Goal: Communication & Community: Answer question/provide support

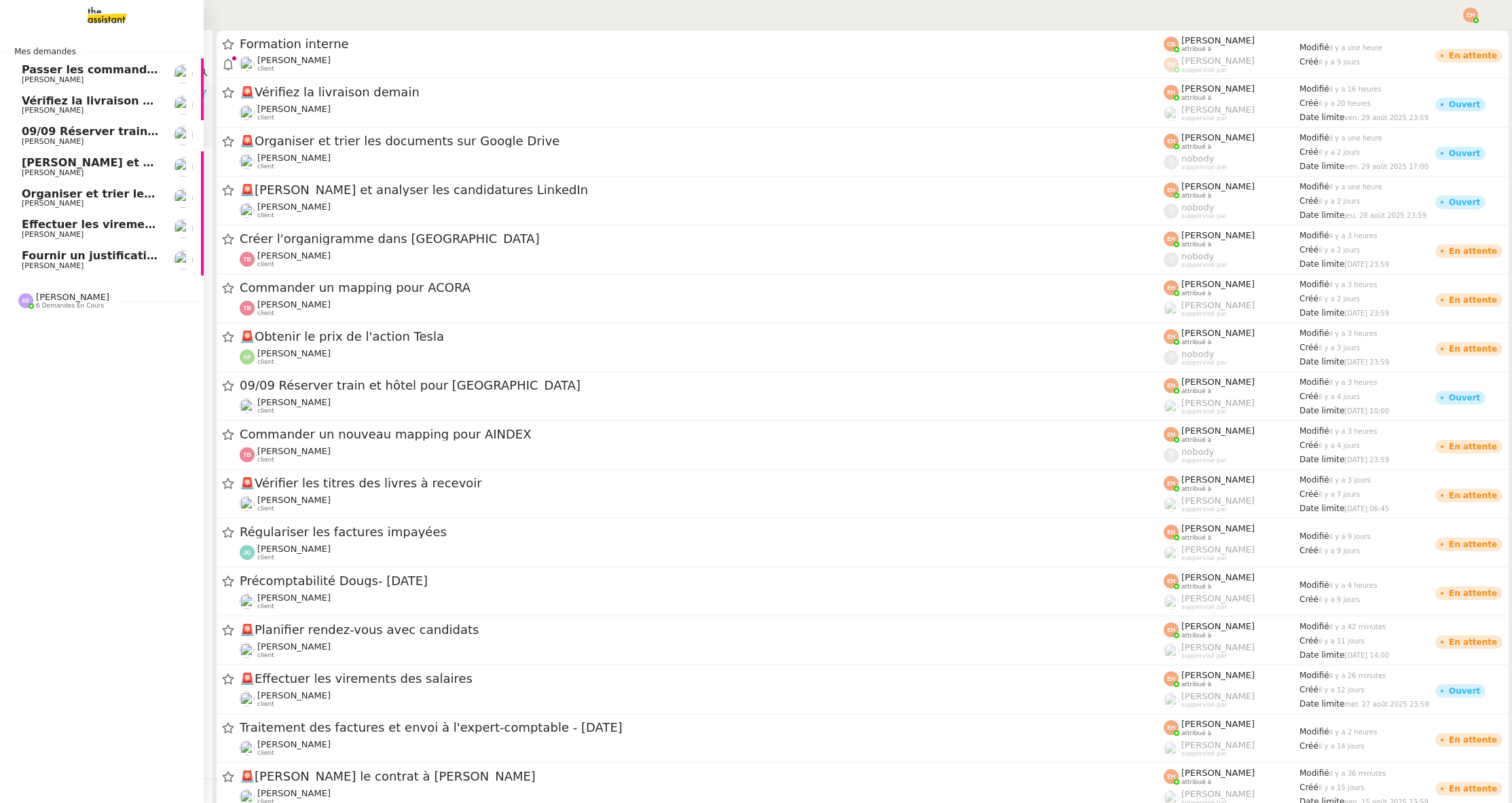
click at [59, 72] on span "Passer les commandes de livres Impactes" at bounding box center [149, 69] width 255 height 13
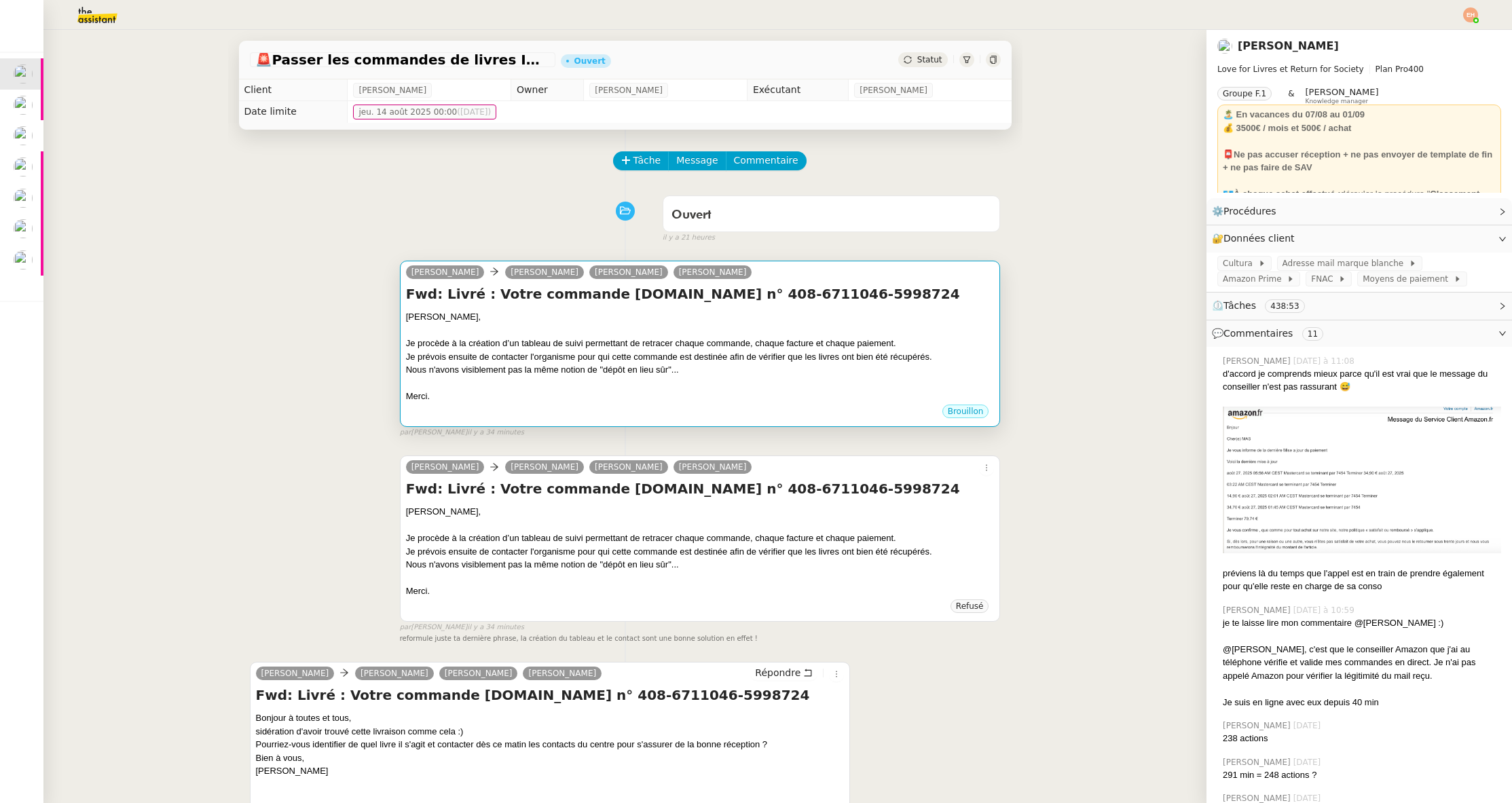
click at [638, 364] on div "Nous n'avons visiblement pas la même notion de "dépôt en lieu sûr"..." at bounding box center [700, 370] width 589 height 14
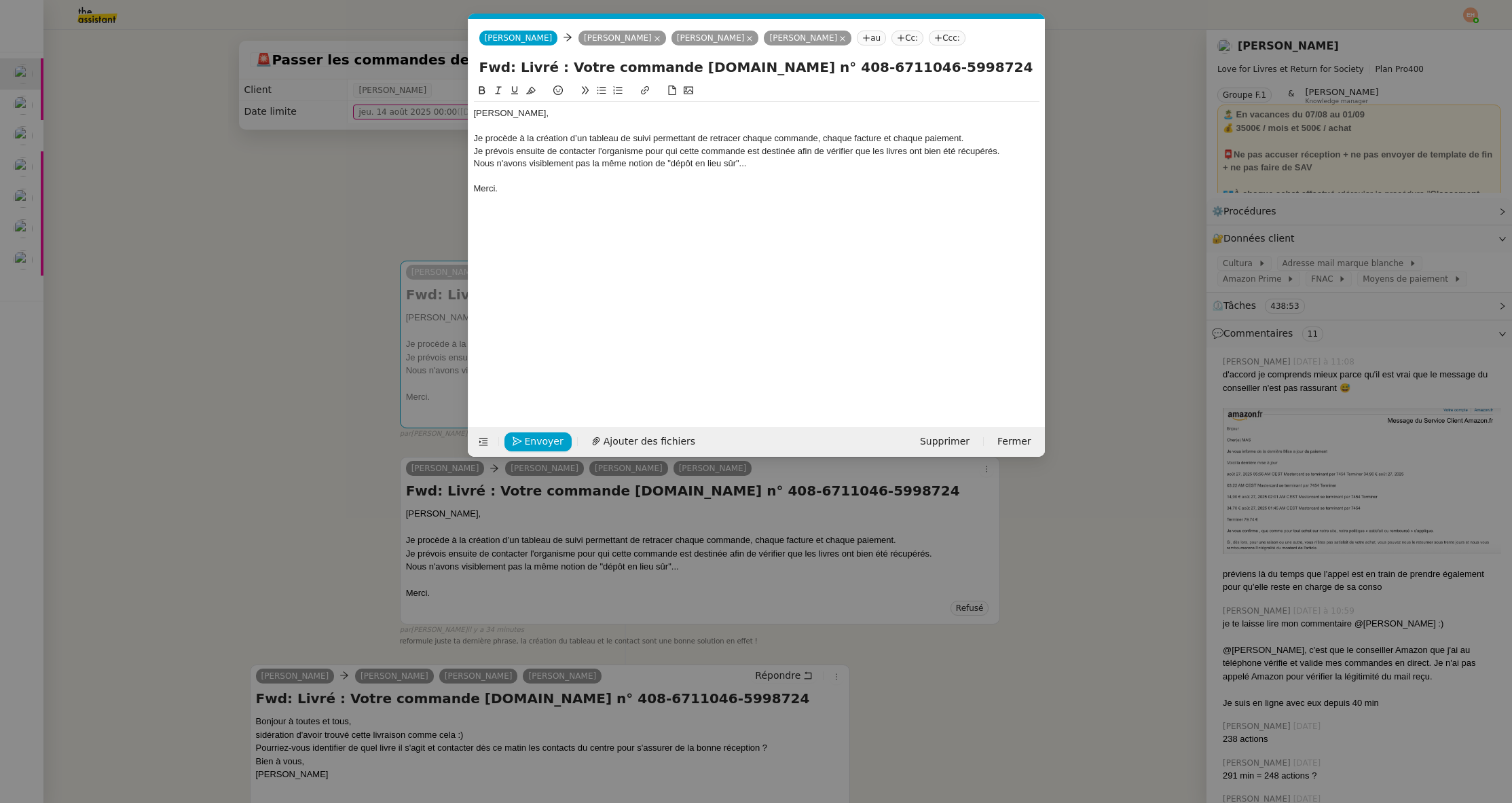
scroll to position [0, 29]
click at [627, 170] on div at bounding box center [756, 176] width 566 height 12
click at [631, 163] on div "Nous n'avons visiblement pas la même notion de "dépôt en lieu sûr"..." at bounding box center [756, 163] width 566 height 12
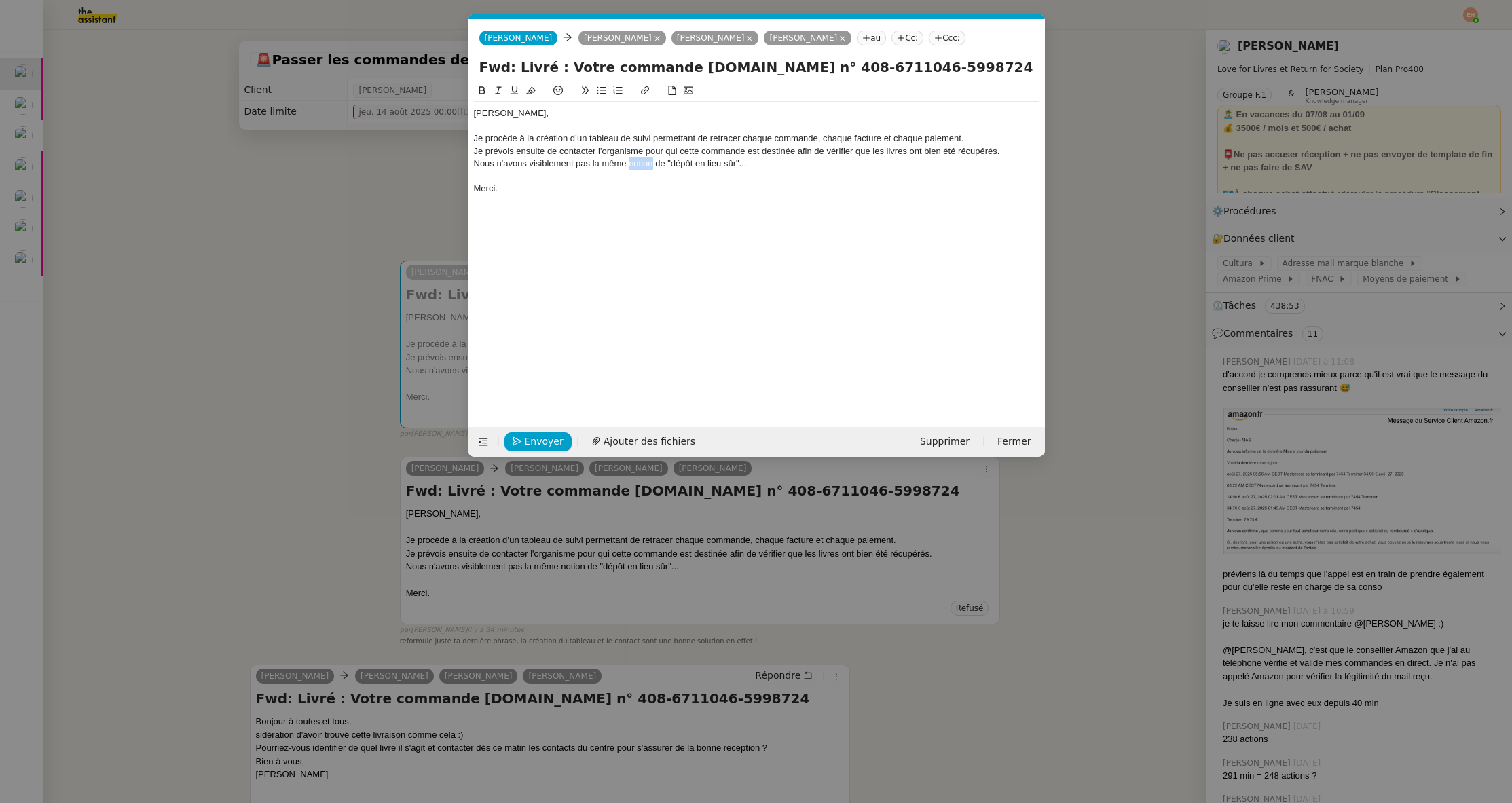
click at [631, 163] on div "Nous n'avons visiblement pas la même notion de "dépôt en lieu sûr"..." at bounding box center [756, 163] width 566 height 12
click at [640, 211] on div "[PERSON_NAME], [PERSON_NAME] procède à la création d’un tableau de suivi permet…" at bounding box center [756, 244] width 566 height 323
click at [364, 510] on nz-modal-container "Service TA - VOYAGE - PROPOSITION GLOBALE A utiliser dans le cadre de propositi…" at bounding box center [756, 402] width 1512 height 803
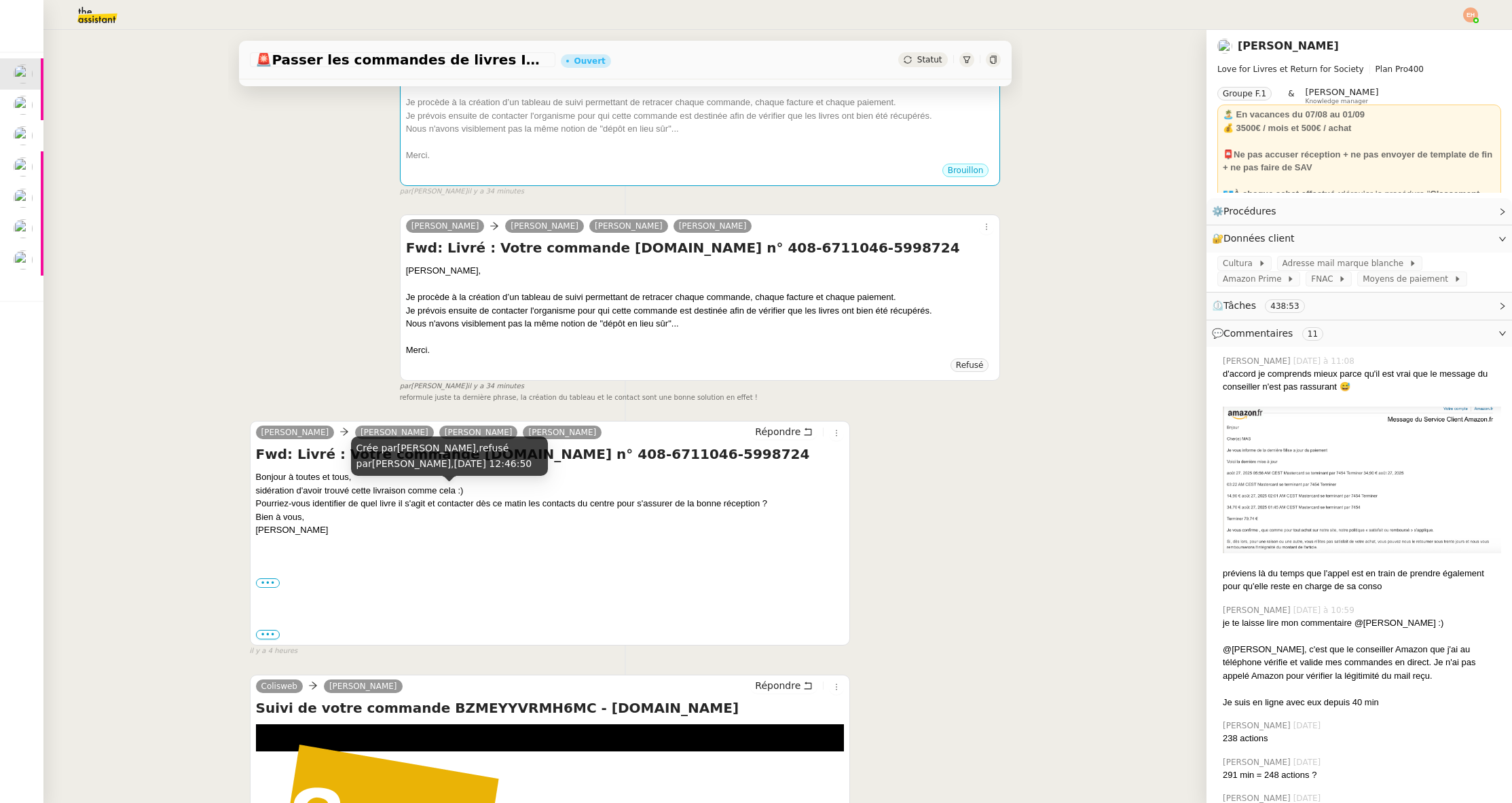
scroll to position [245, 0]
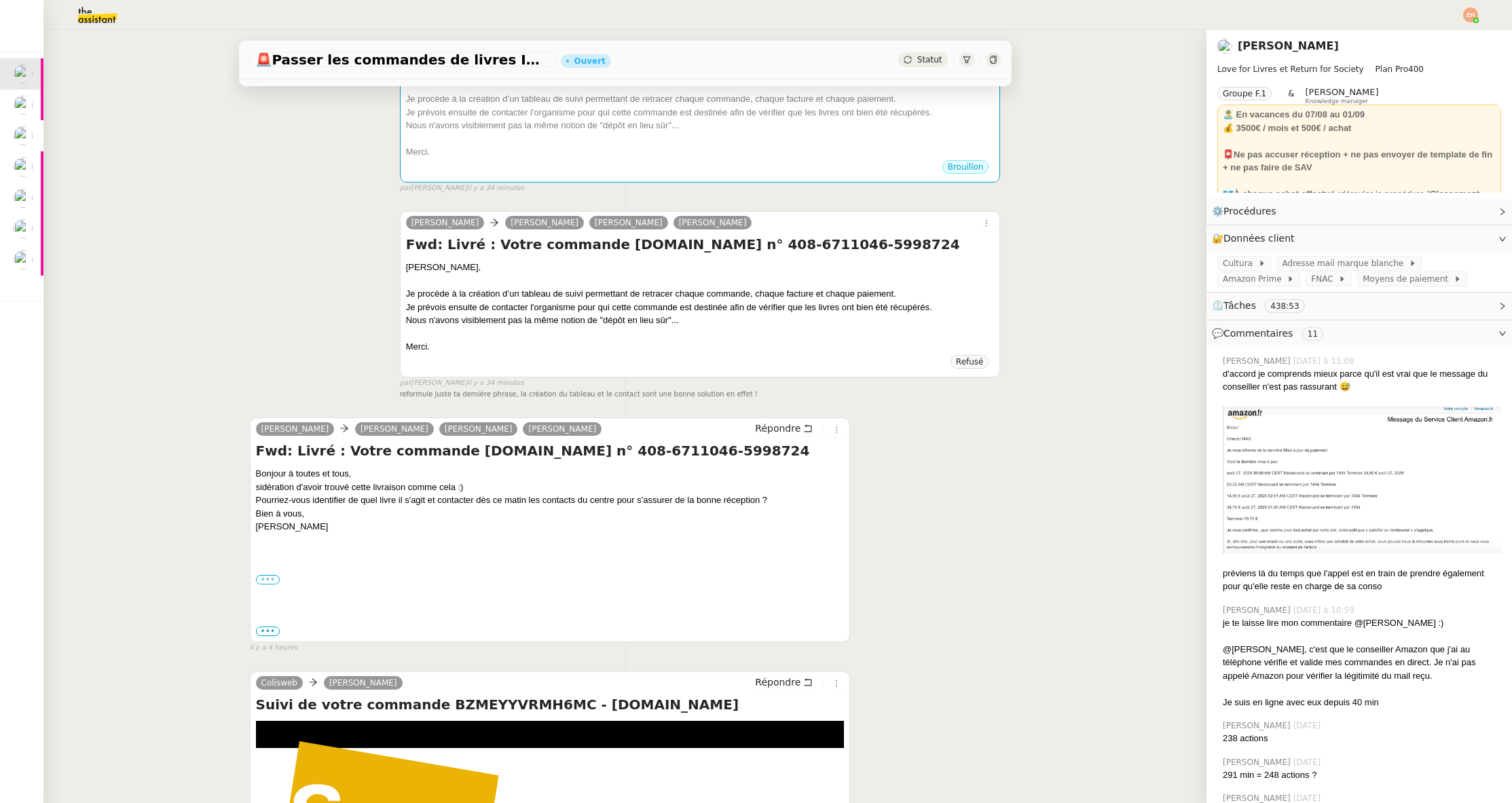
click at [271, 576] on label "•••" at bounding box center [268, 579] width 25 height 9
click at [0, 0] on input "•••" at bounding box center [0, 0] width 0 height 0
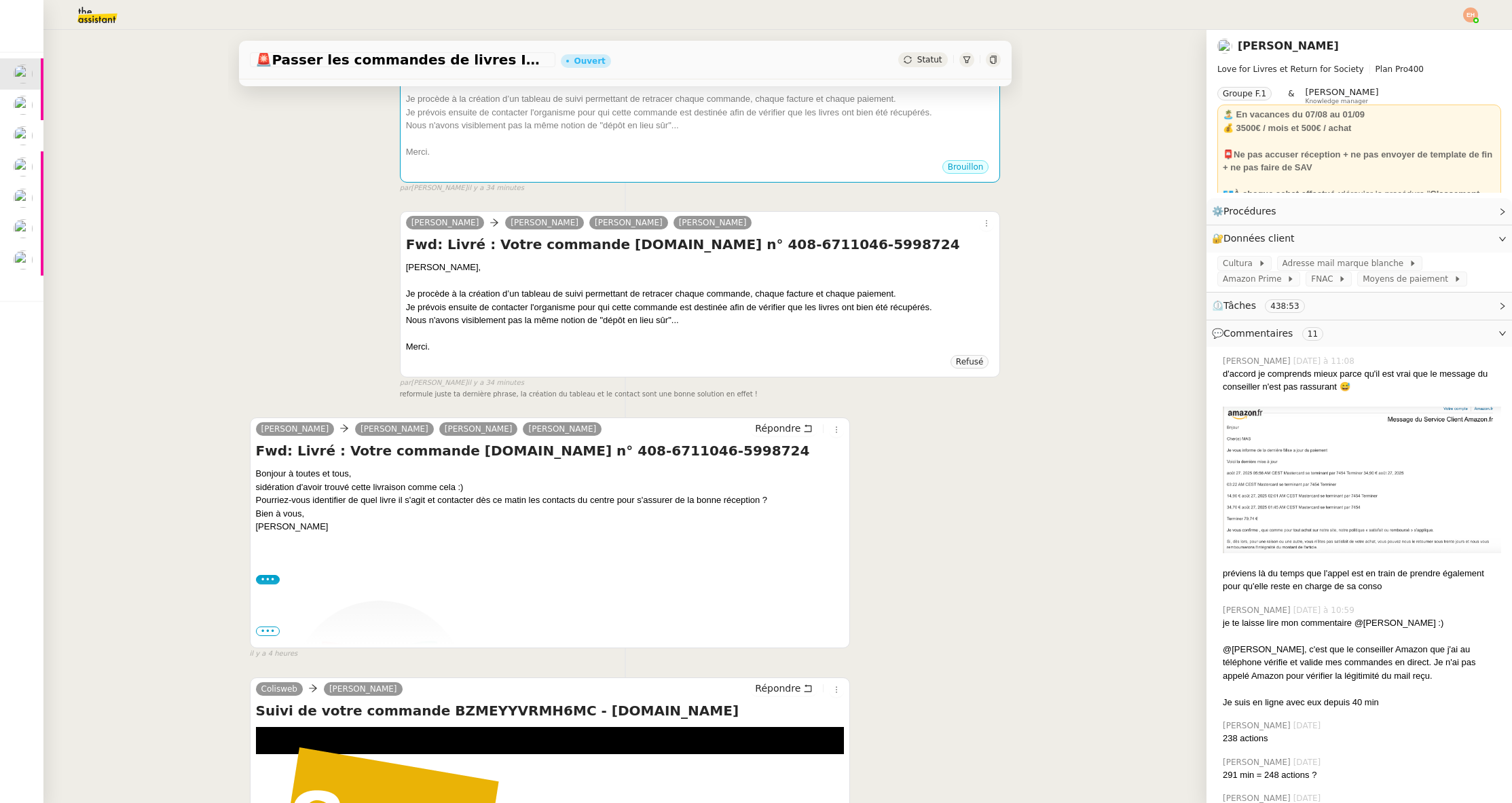
click at [272, 627] on span "•••" at bounding box center [268, 631] width 25 height 9
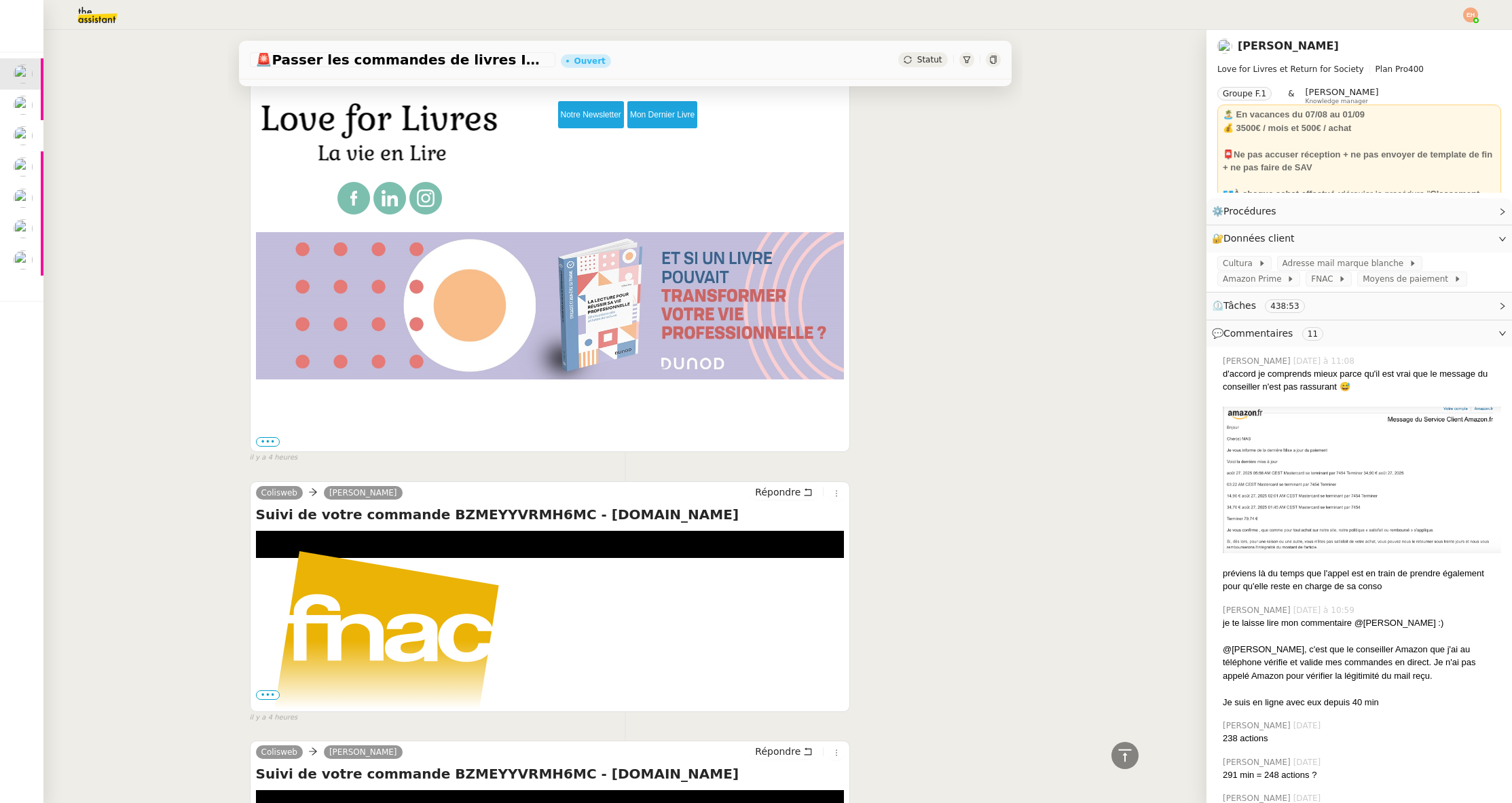
scroll to position [928, 0]
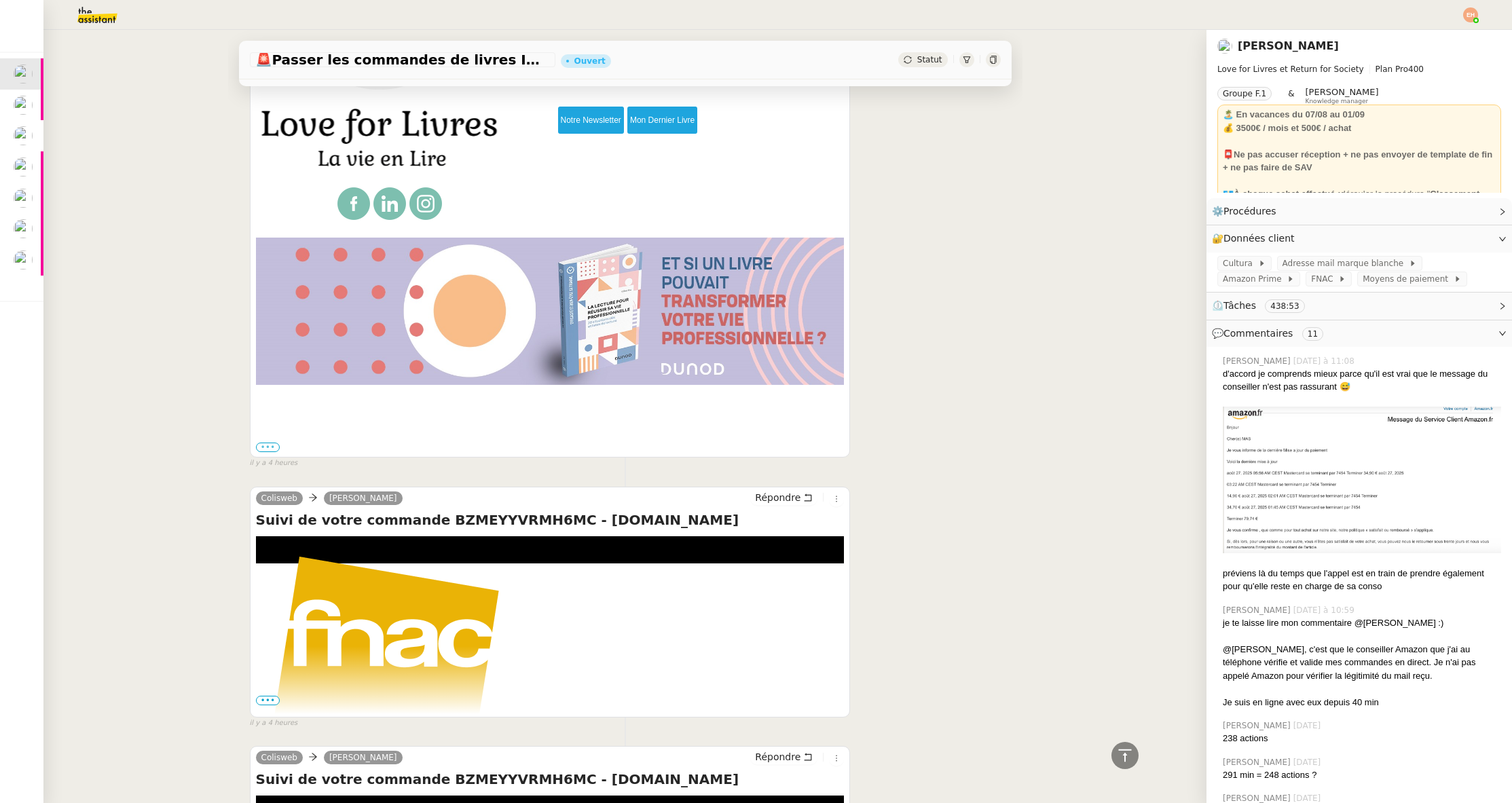
click at [267, 443] on label "•••" at bounding box center [268, 447] width 25 height 9
click at [0, 0] on input "•••" at bounding box center [0, 0] width 0 height 0
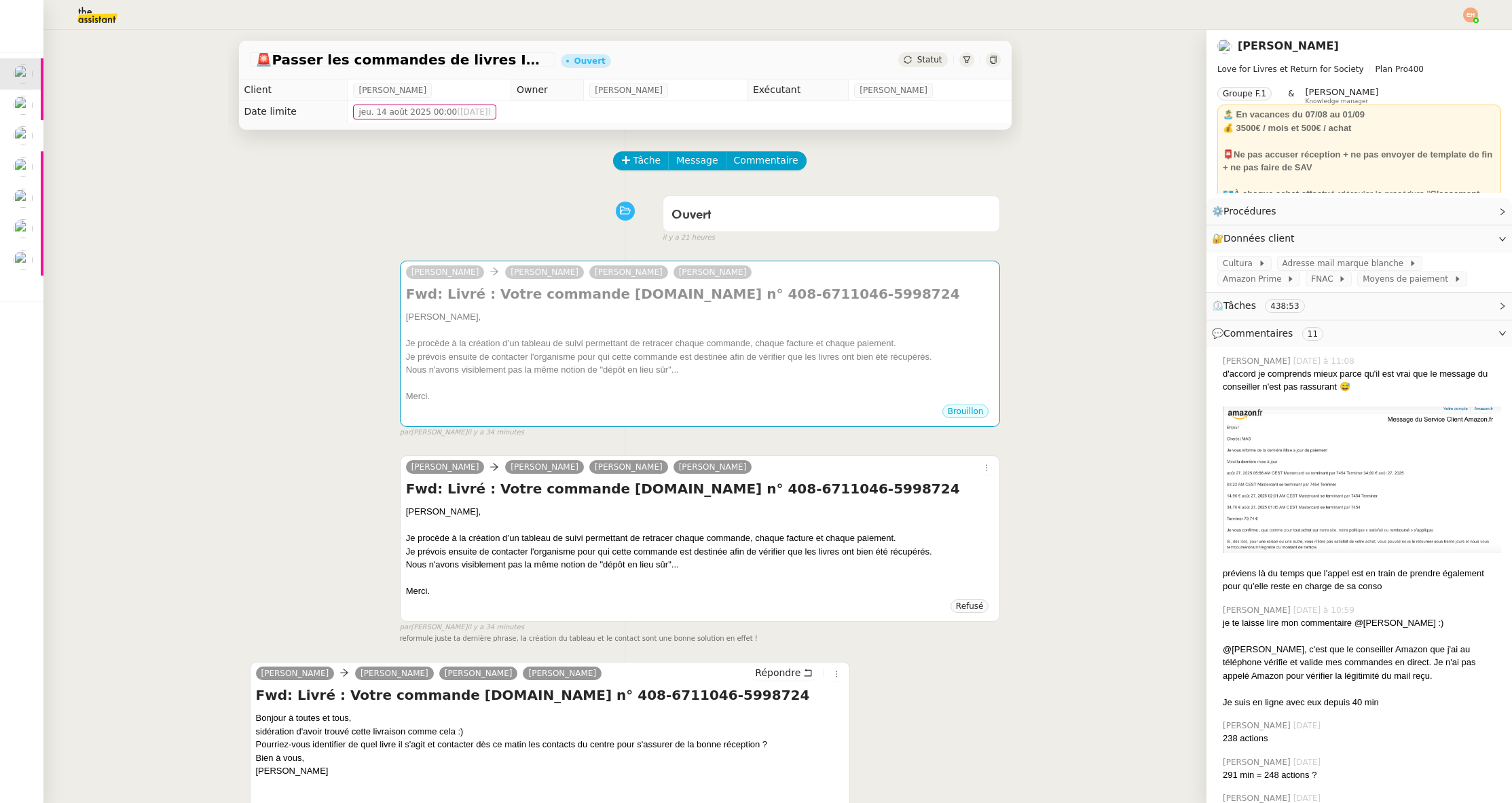
scroll to position [0, 0]
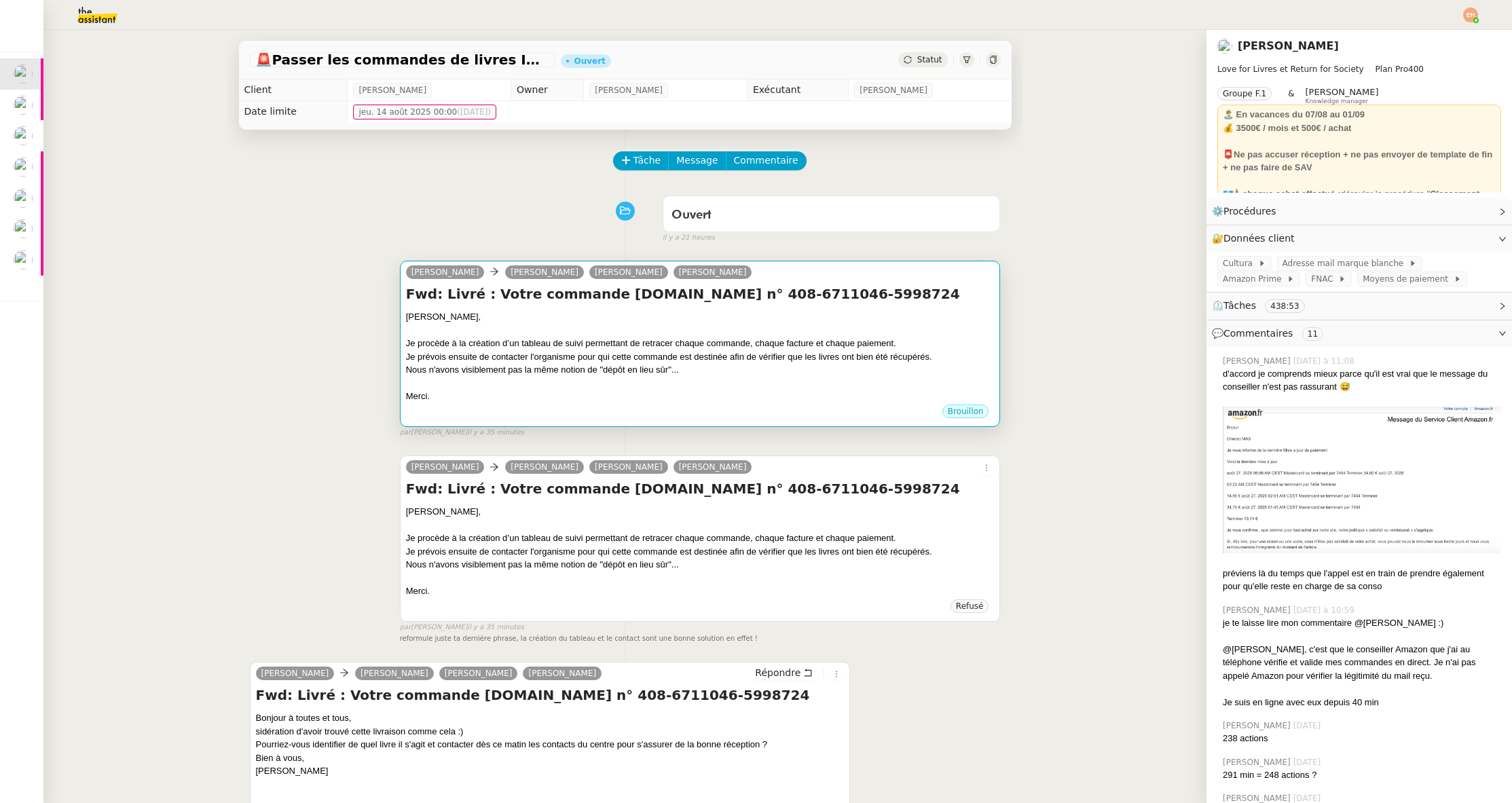
click at [685, 396] on div "Merci." at bounding box center [700, 396] width 589 height 14
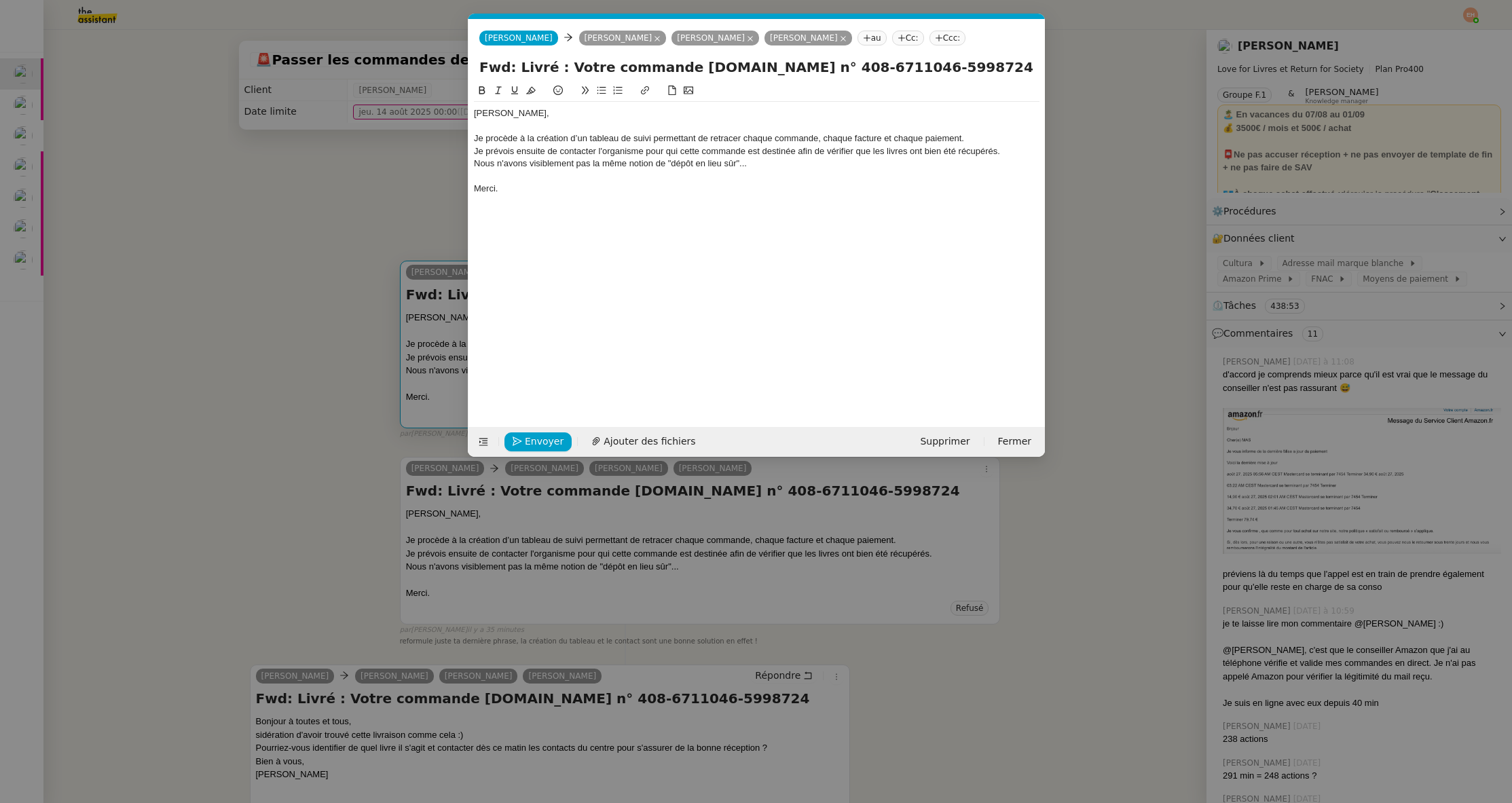
scroll to position [0, 29]
click at [556, 166] on div "Nous n'avons visiblement pas la même notion de "dépôt en lieu sûr"..." at bounding box center [756, 163] width 566 height 12
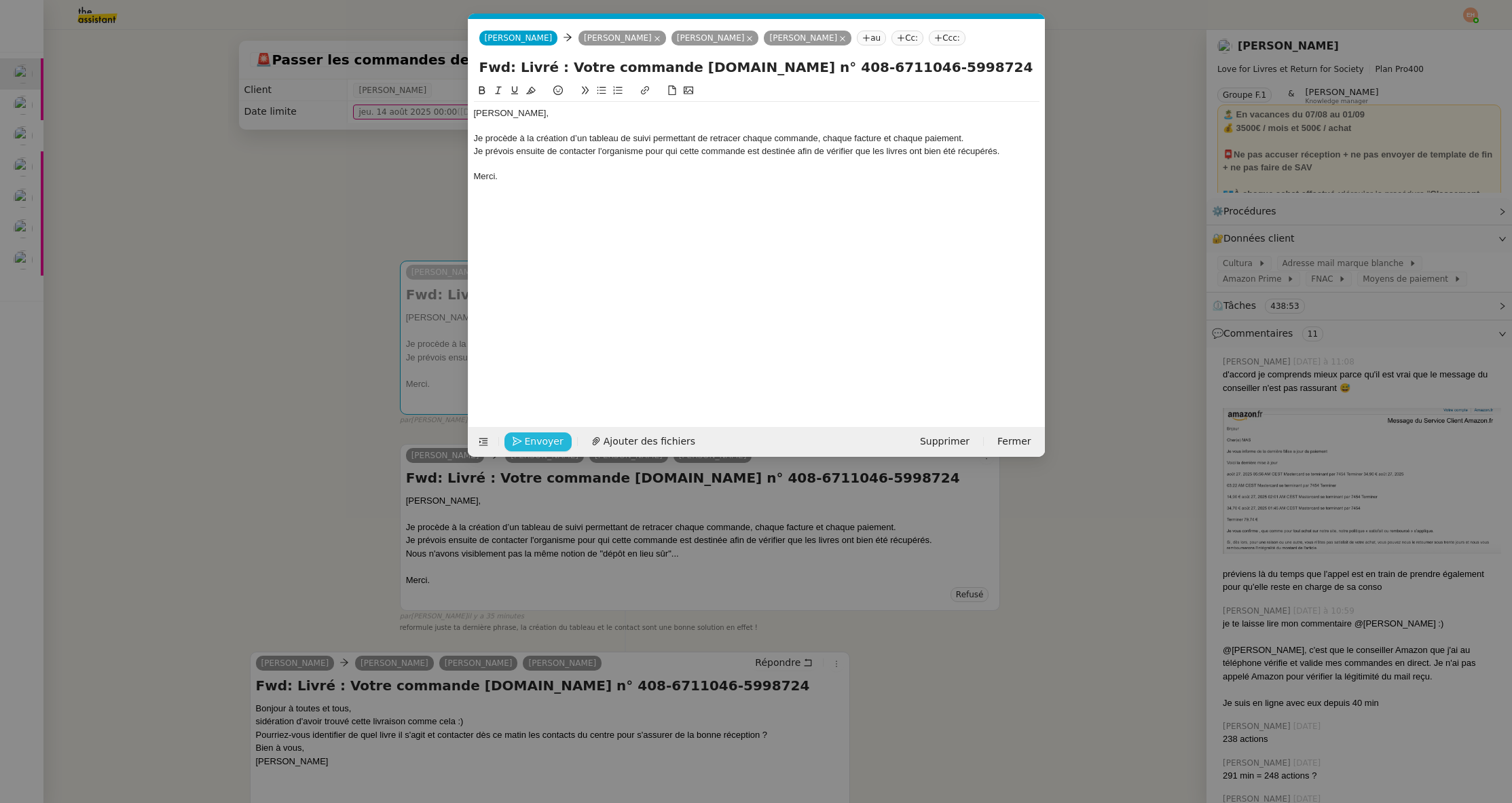
click at [540, 443] on span "Envoyer" at bounding box center [545, 441] width 39 height 15
click at [540, 443] on span "Confirmer l'envoi" at bounding box center [566, 441] width 81 height 15
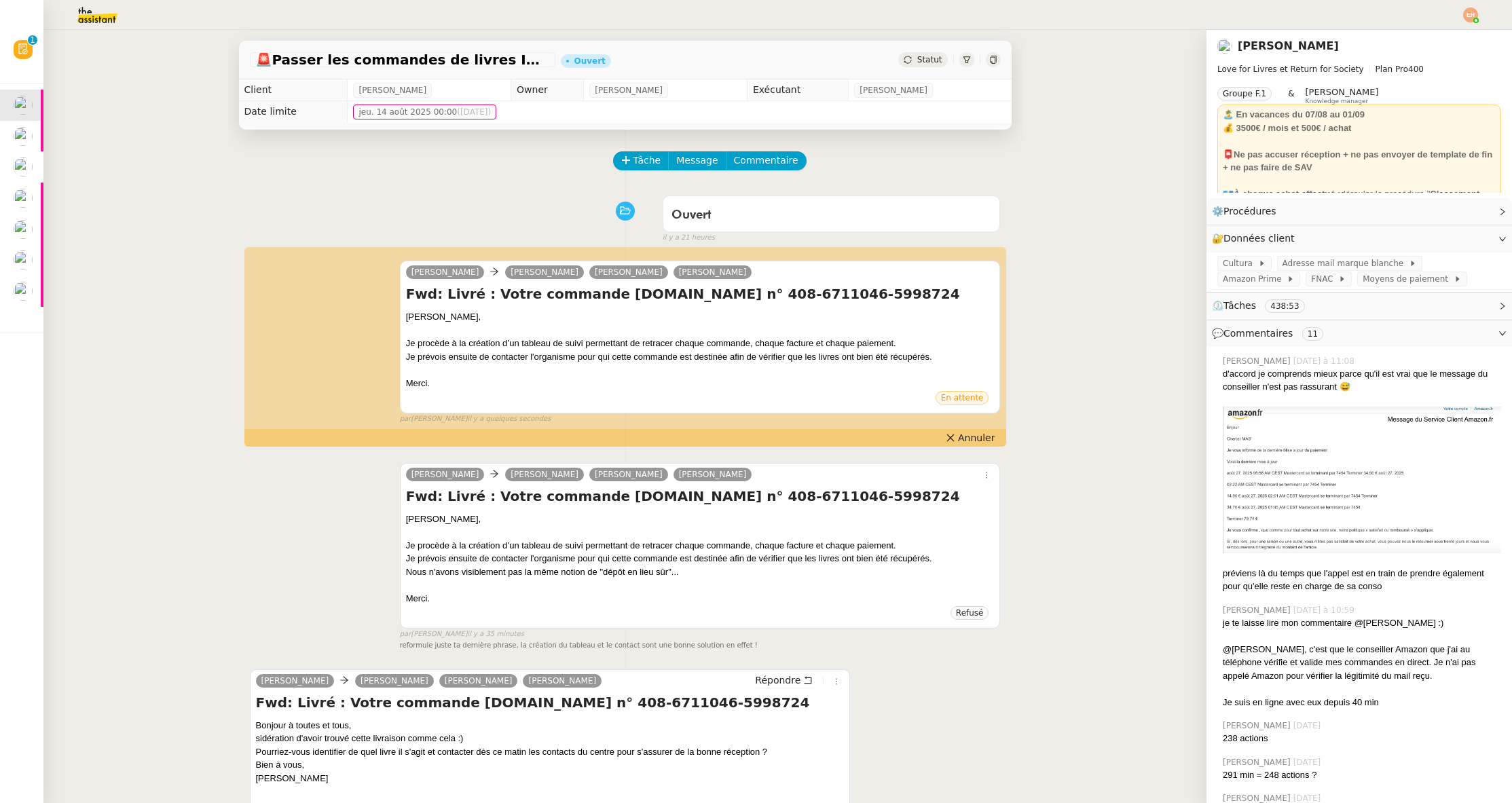
scroll to position [0, 0]
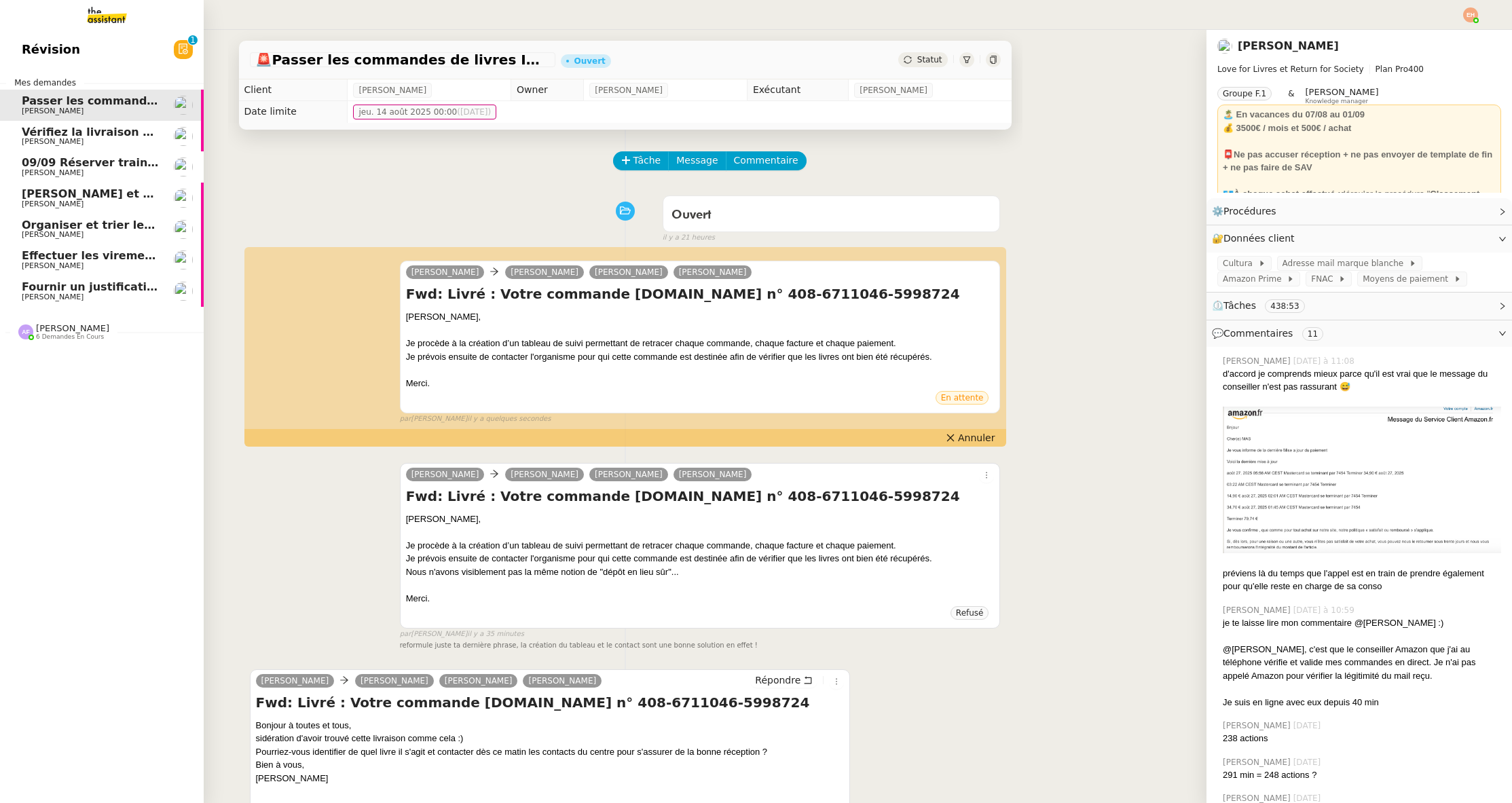
click at [34, 275] on link "Fournir un justificatif de travail [PERSON_NAME]" at bounding box center [102, 291] width 203 height 31
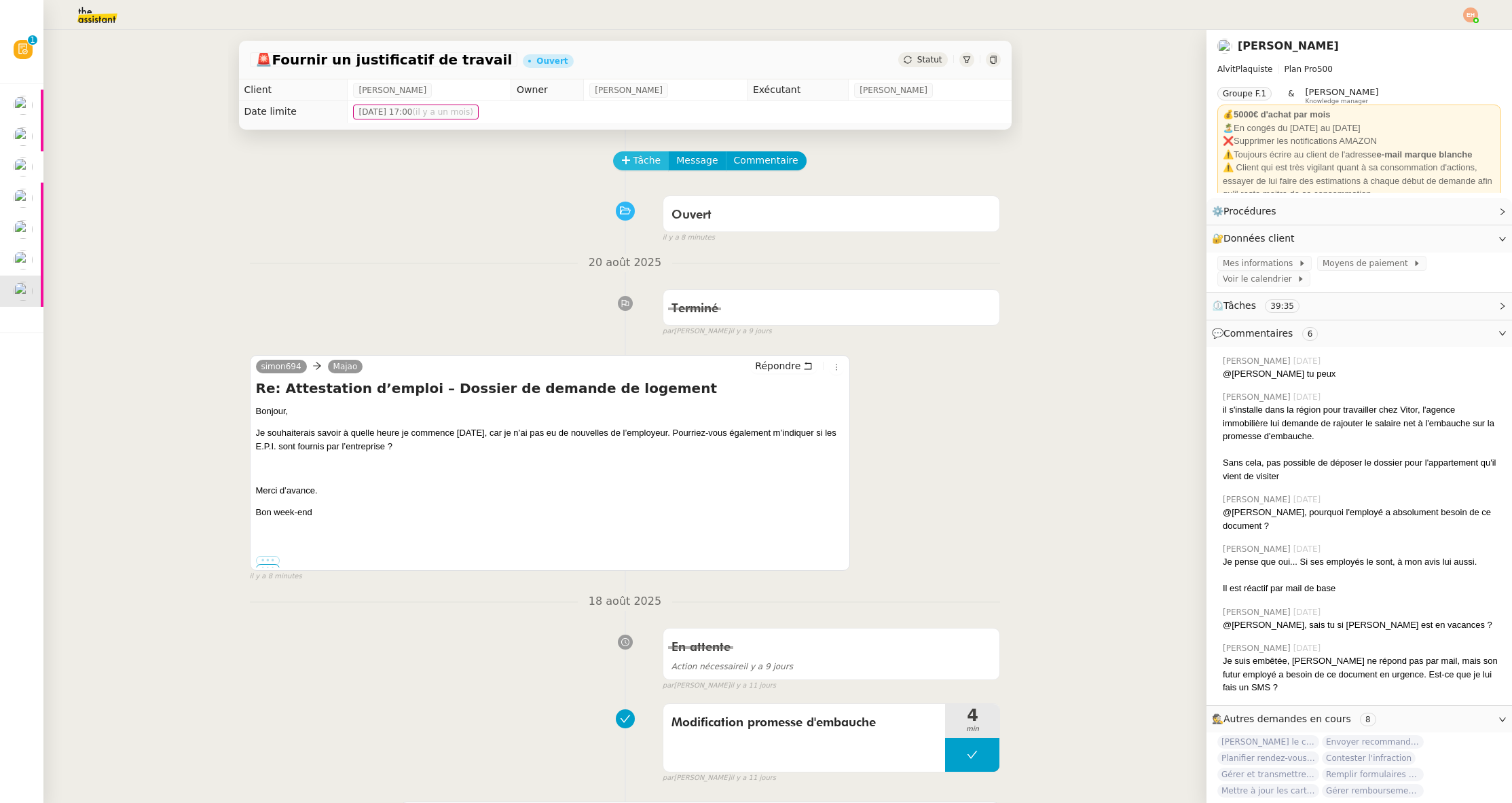
click at [645, 163] on span "Tâche" at bounding box center [647, 160] width 28 height 15
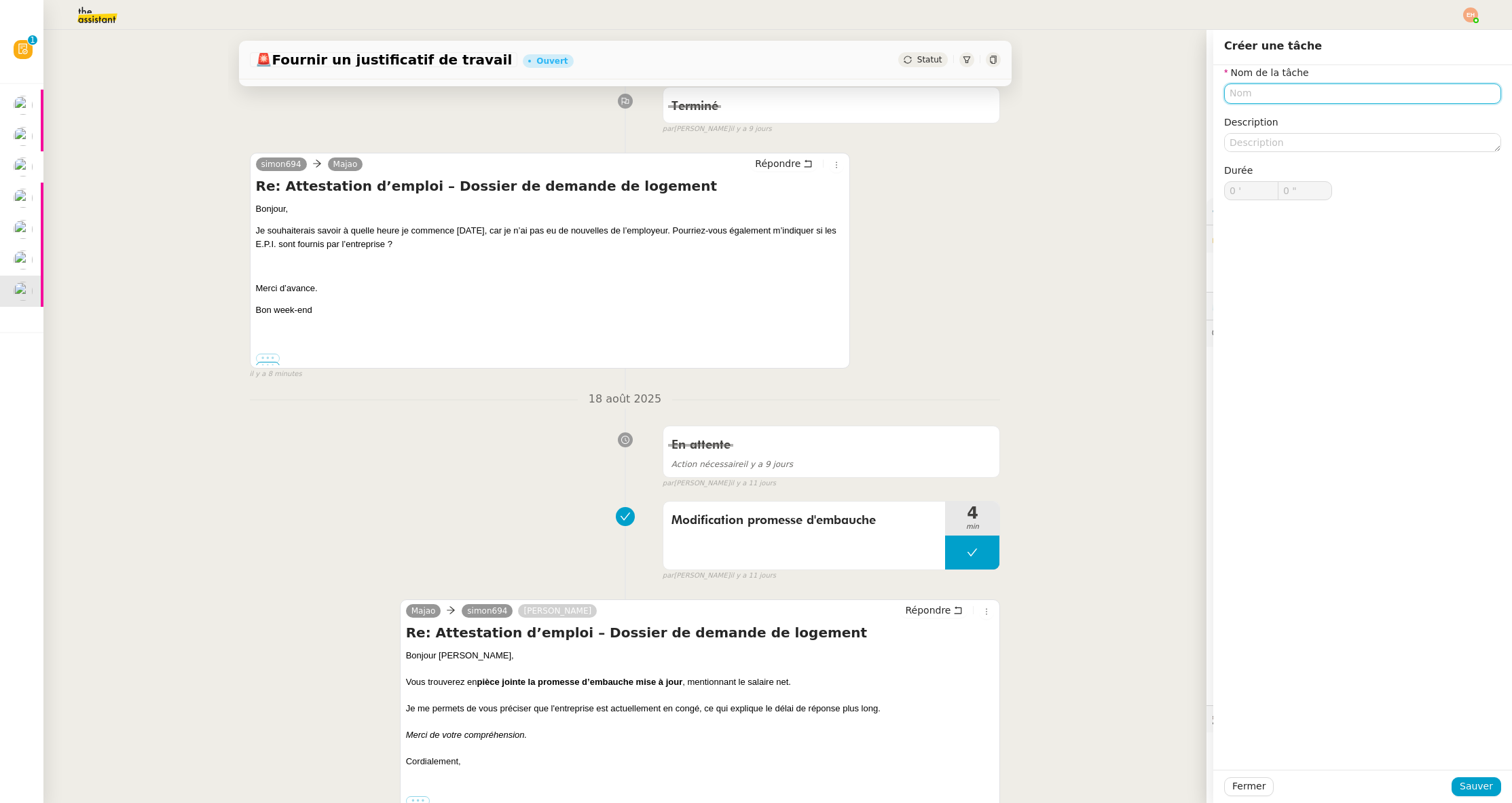
scroll to position [213, 0]
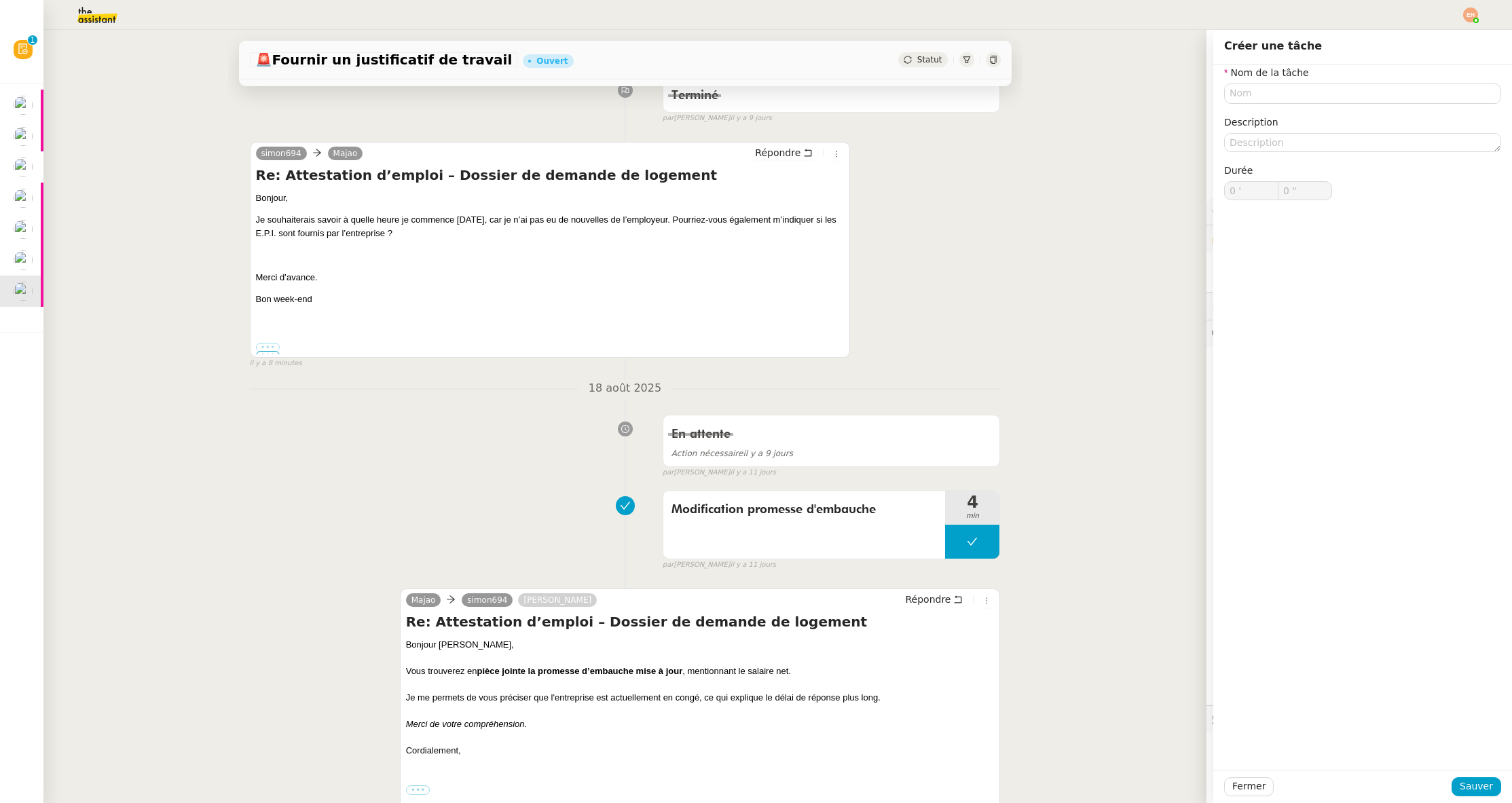
click at [391, 281] on p "Merci d’avance." at bounding box center [550, 278] width 589 height 14
drag, startPoint x: 330, startPoint y: 290, endPoint x: 255, endPoint y: 199, distance: 117.9
click at [255, 199] on div "simon694 [PERSON_NAME] Re: Attestation d’emploi – Dossier de demande de logemen…" at bounding box center [550, 249] width 601 height 216
copy div "Bonjour, [PERSON_NAME] souhaiterais savoir à quelle heure je commence [DATE], c…"
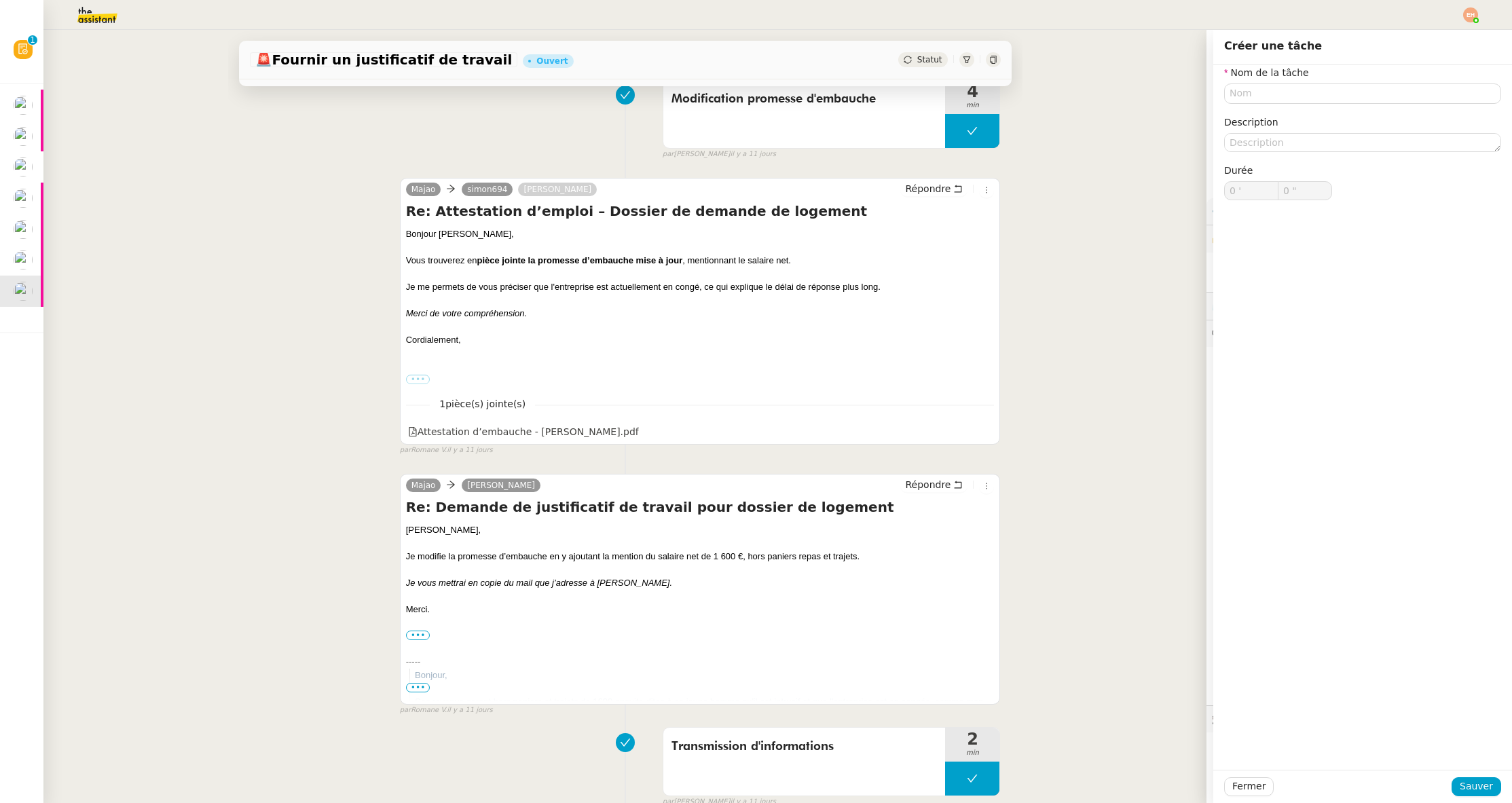
scroll to position [679, 0]
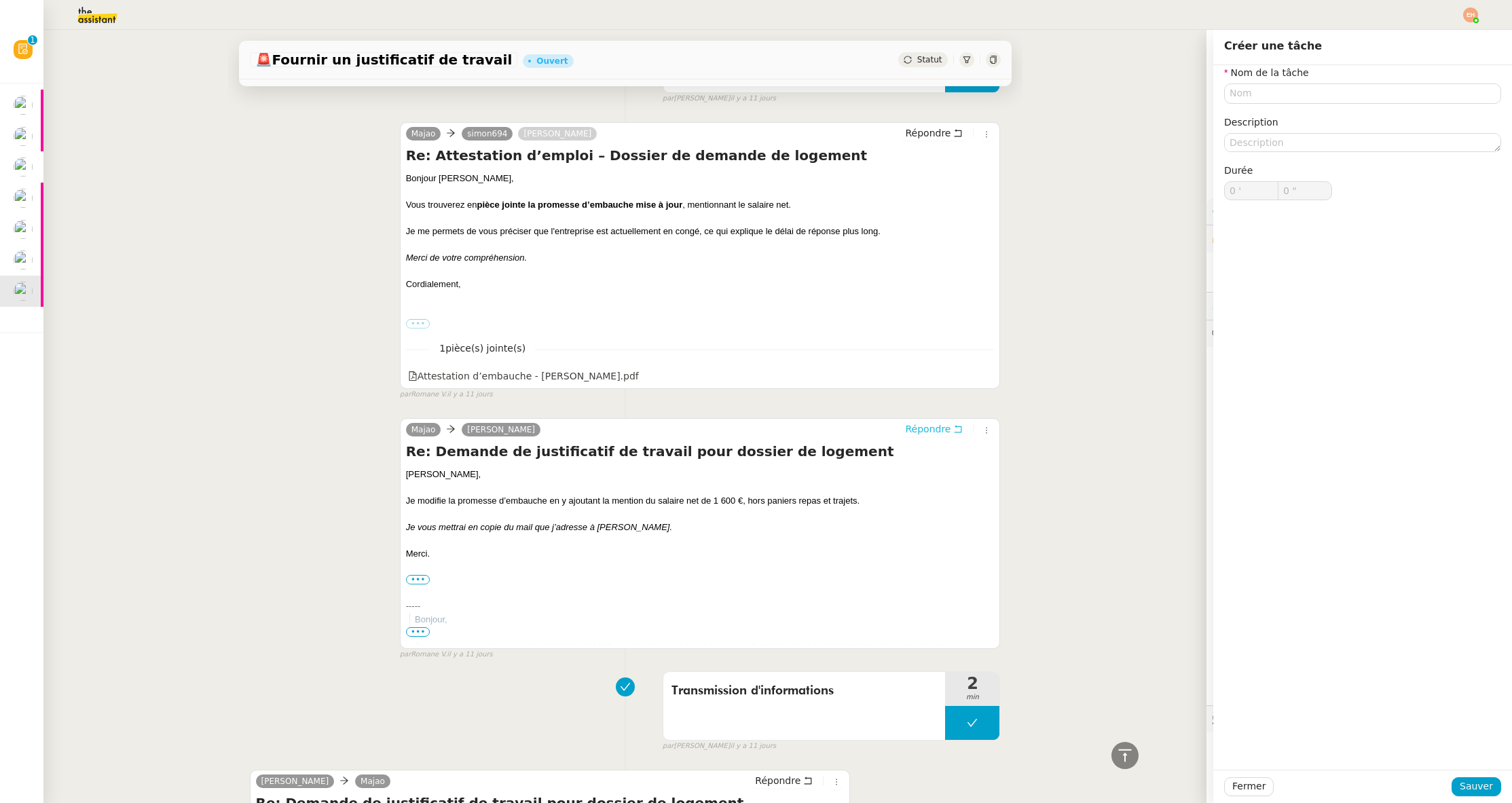
click at [932, 422] on span "Répondre" at bounding box center [928, 429] width 46 height 14
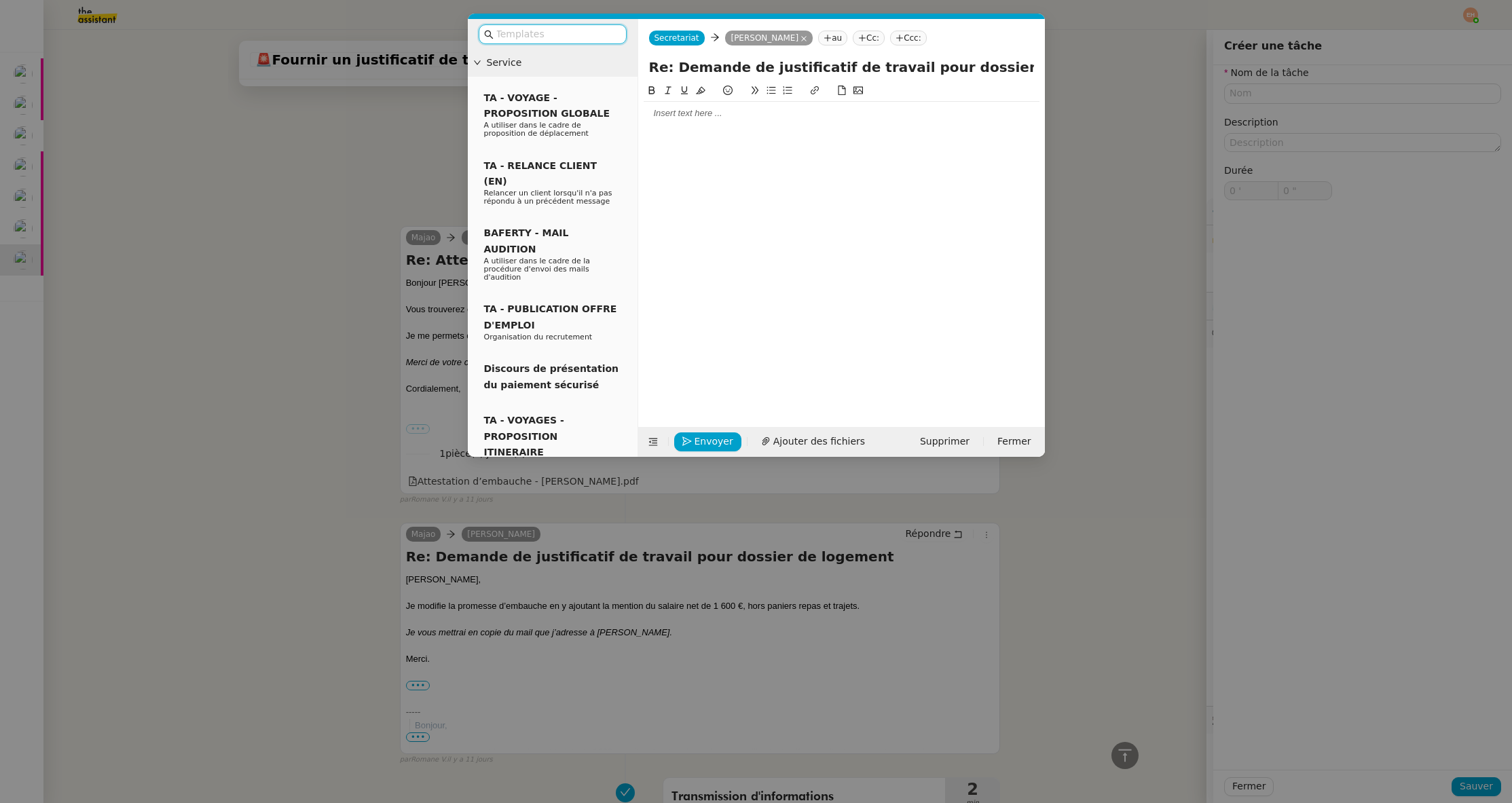
click at [694, 114] on div at bounding box center [841, 114] width 396 height 12
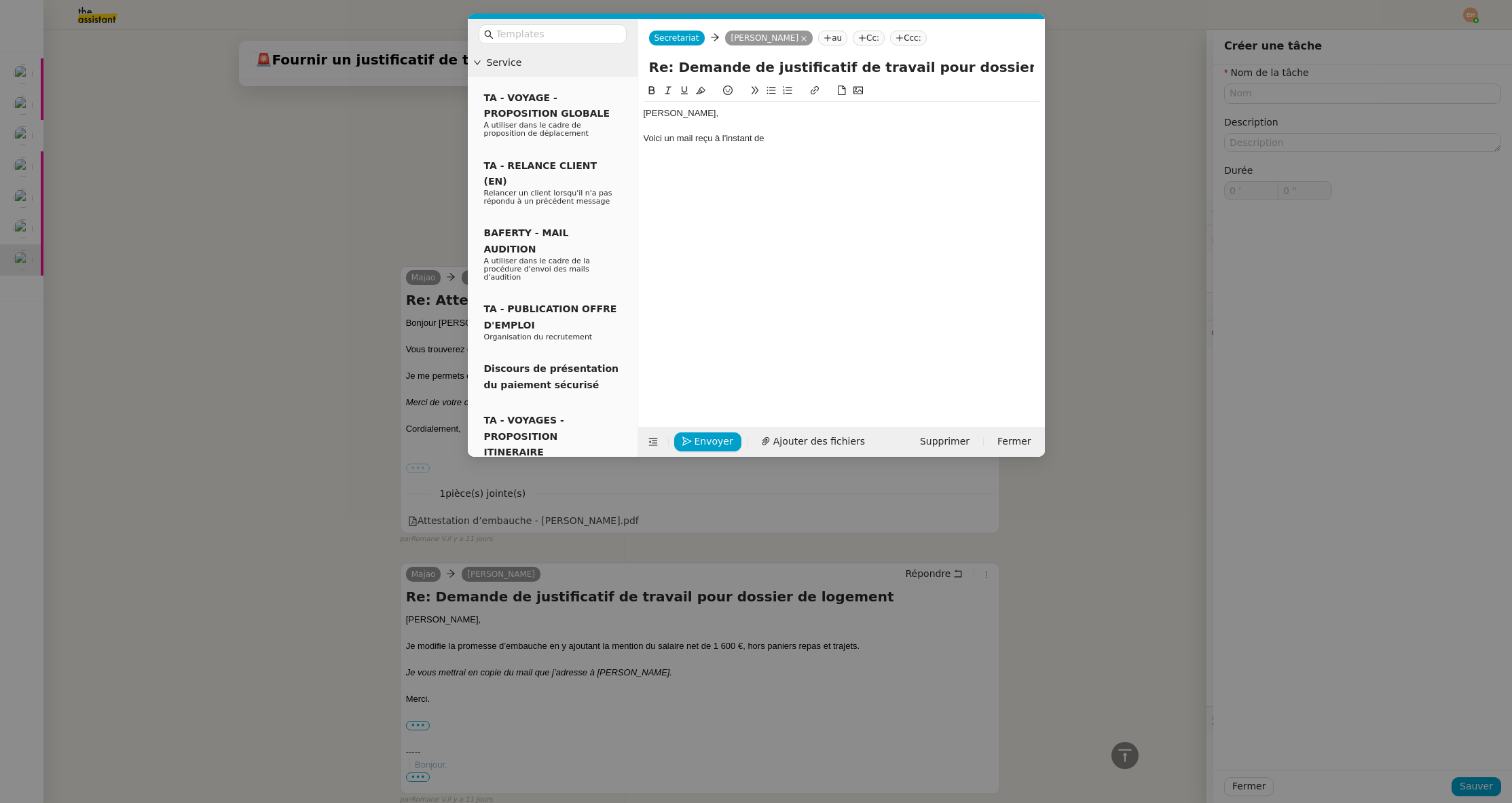
click at [792, 141] on div "Voici un mail reçu à l'instant de" at bounding box center [841, 138] width 396 height 12
click at [263, 296] on nz-modal-container "Service TA - VOYAGE - PROPOSITION GLOBALE A utiliser dans le cadre de propositi…" at bounding box center [756, 402] width 1512 height 803
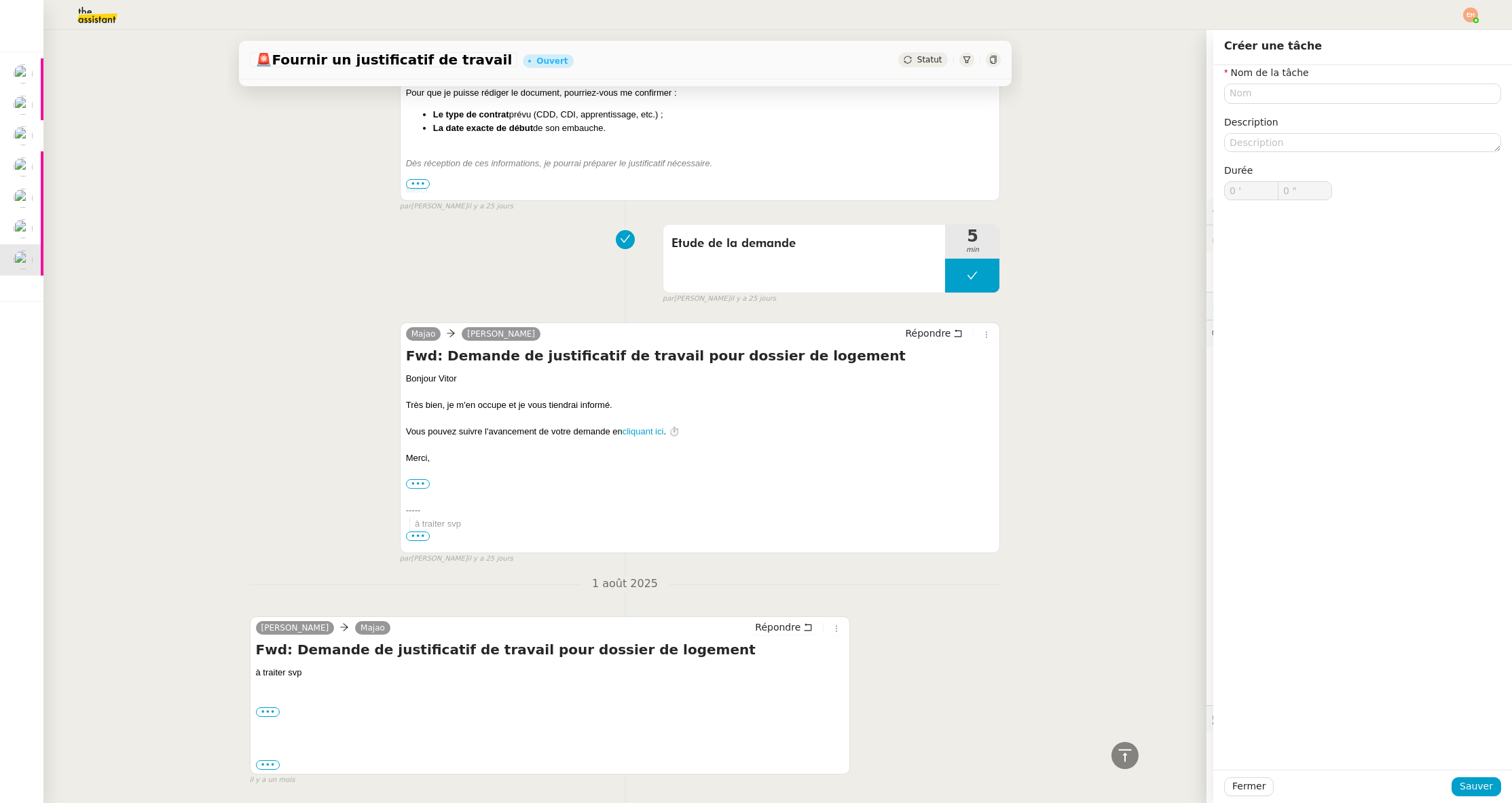
scroll to position [7851, 0]
click at [272, 706] on div "••• Réseaux : Facebook Alvitplaquiste [DOMAIN_NAME]" at bounding box center [550, 712] width 589 height 14
click at [274, 708] on label "•••" at bounding box center [268, 712] width 25 height 9
click at [0, 0] on input "•••" at bounding box center [0, 0] width 0 height 0
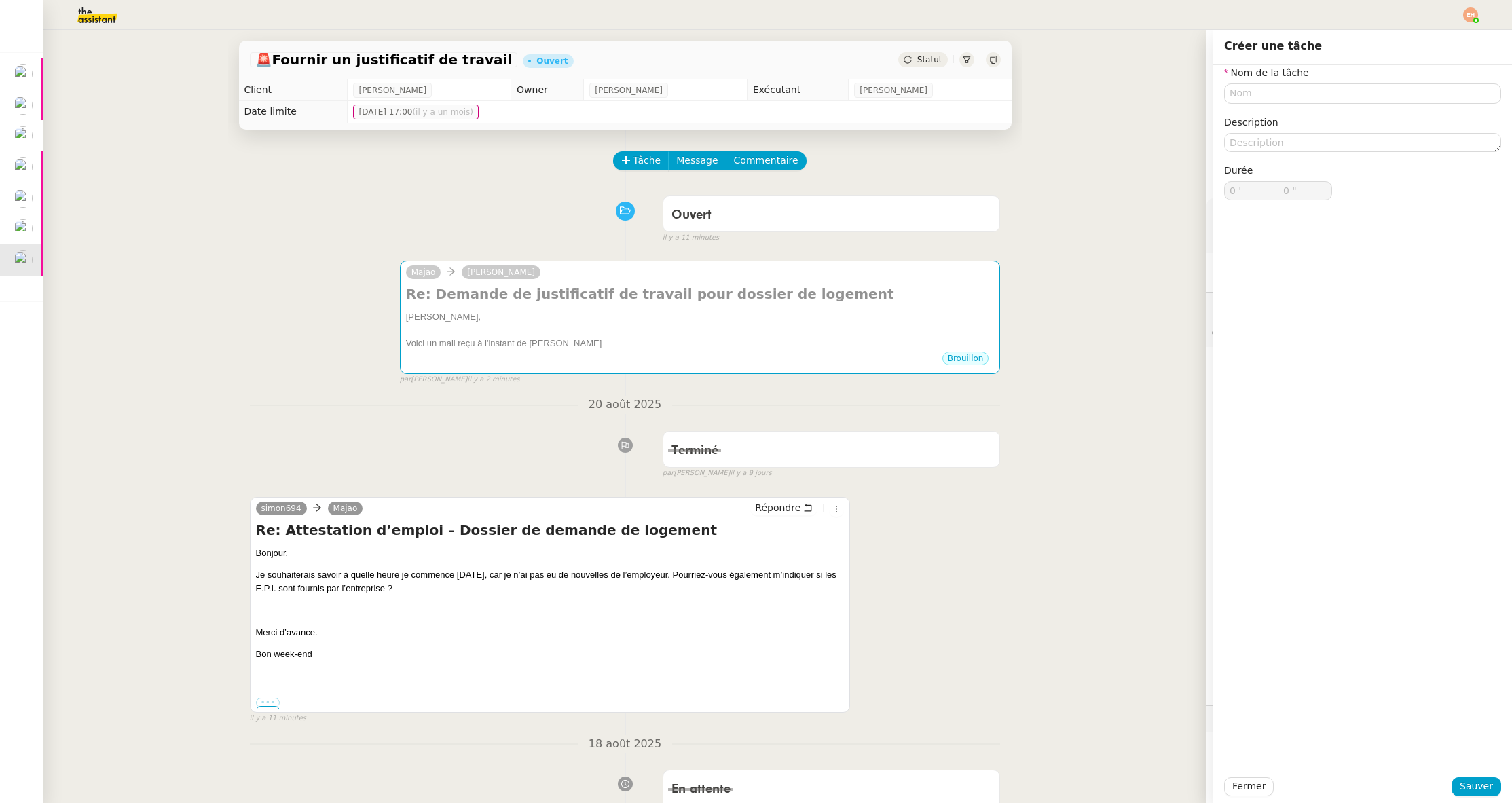
scroll to position [0, 0]
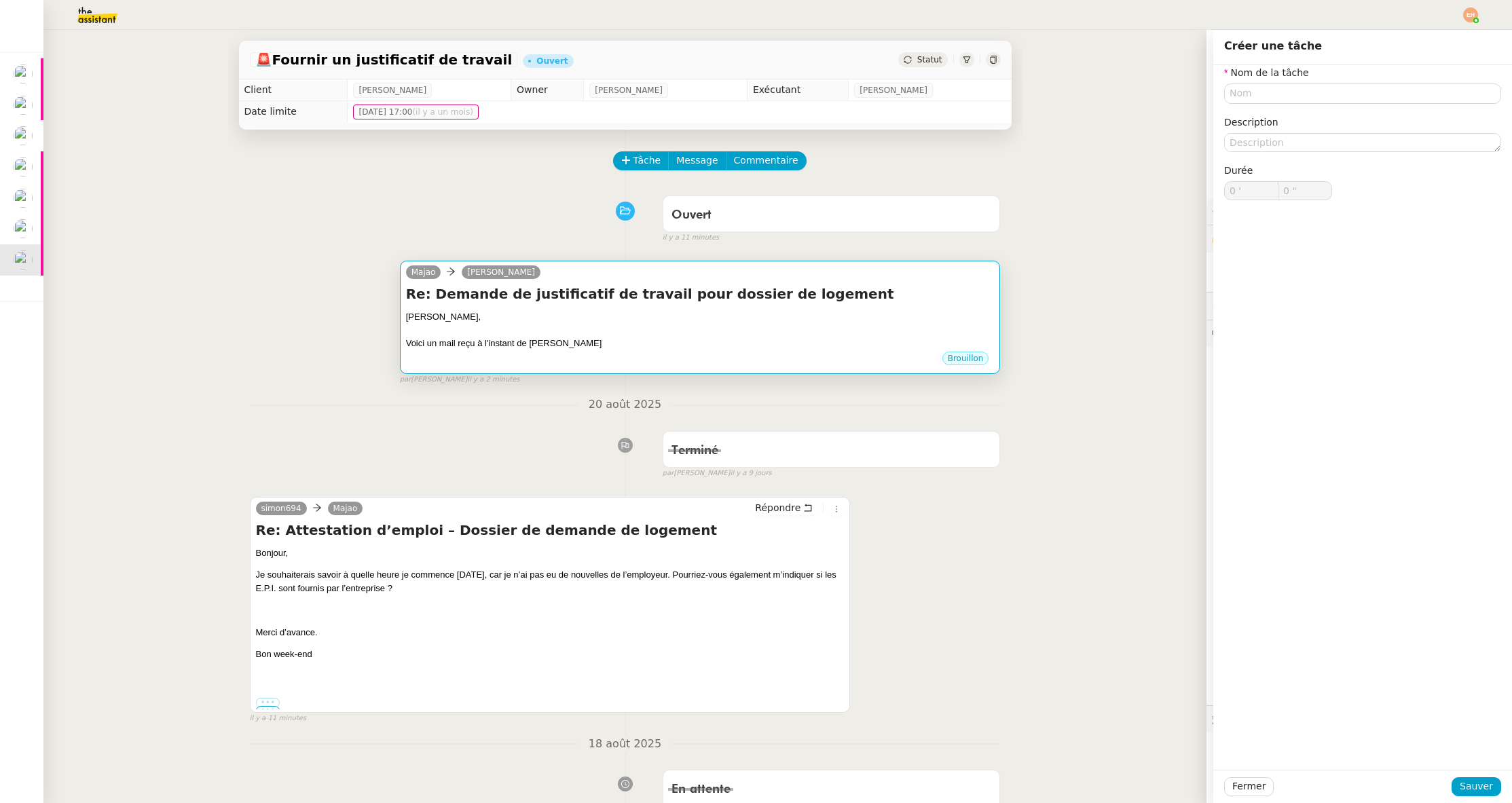
click at [560, 345] on div "Voici un mail reçu à l'instant de [PERSON_NAME]" at bounding box center [700, 344] width 589 height 14
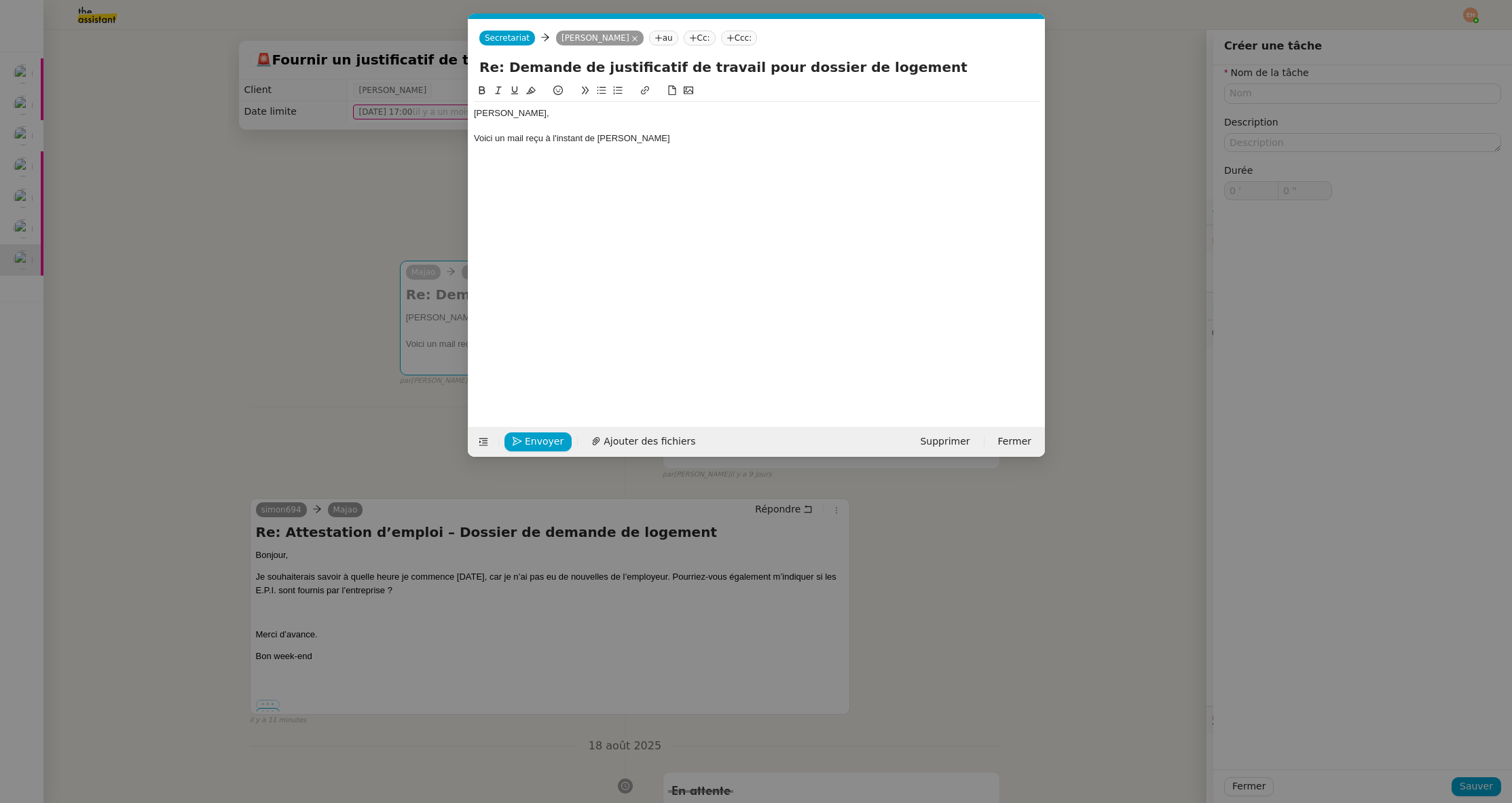
scroll to position [0, 29]
click at [706, 145] on div "[PERSON_NAME], Voici un mail reçu à l'instant de [PERSON_NAME]" at bounding box center [756, 125] width 566 height 48
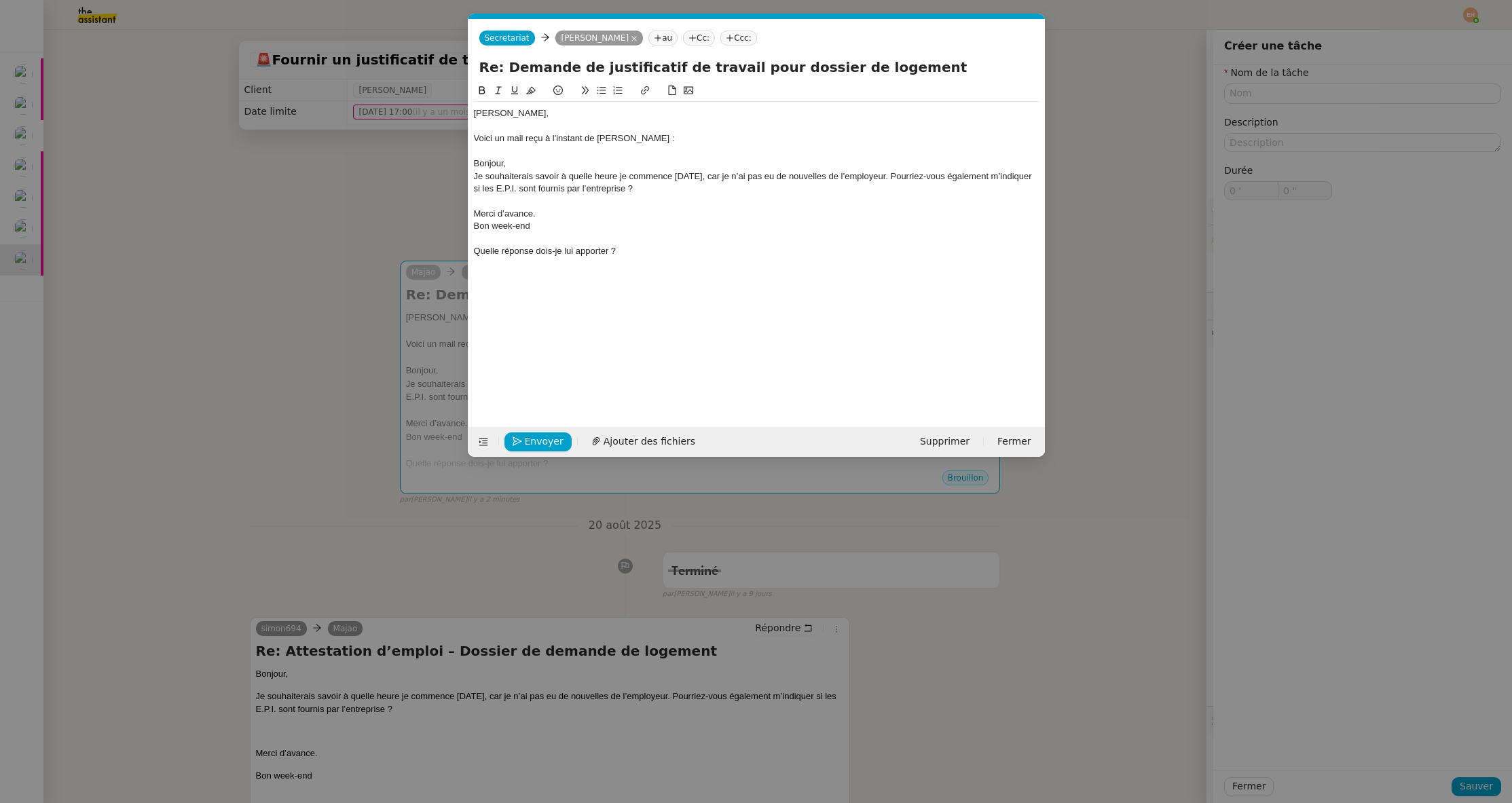
drag, startPoint x: 601, startPoint y: 93, endPoint x: 740, endPoint y: 140, distance: 146.7
click at [600, 93] on icon at bounding box center [601, 90] width 9 height 9
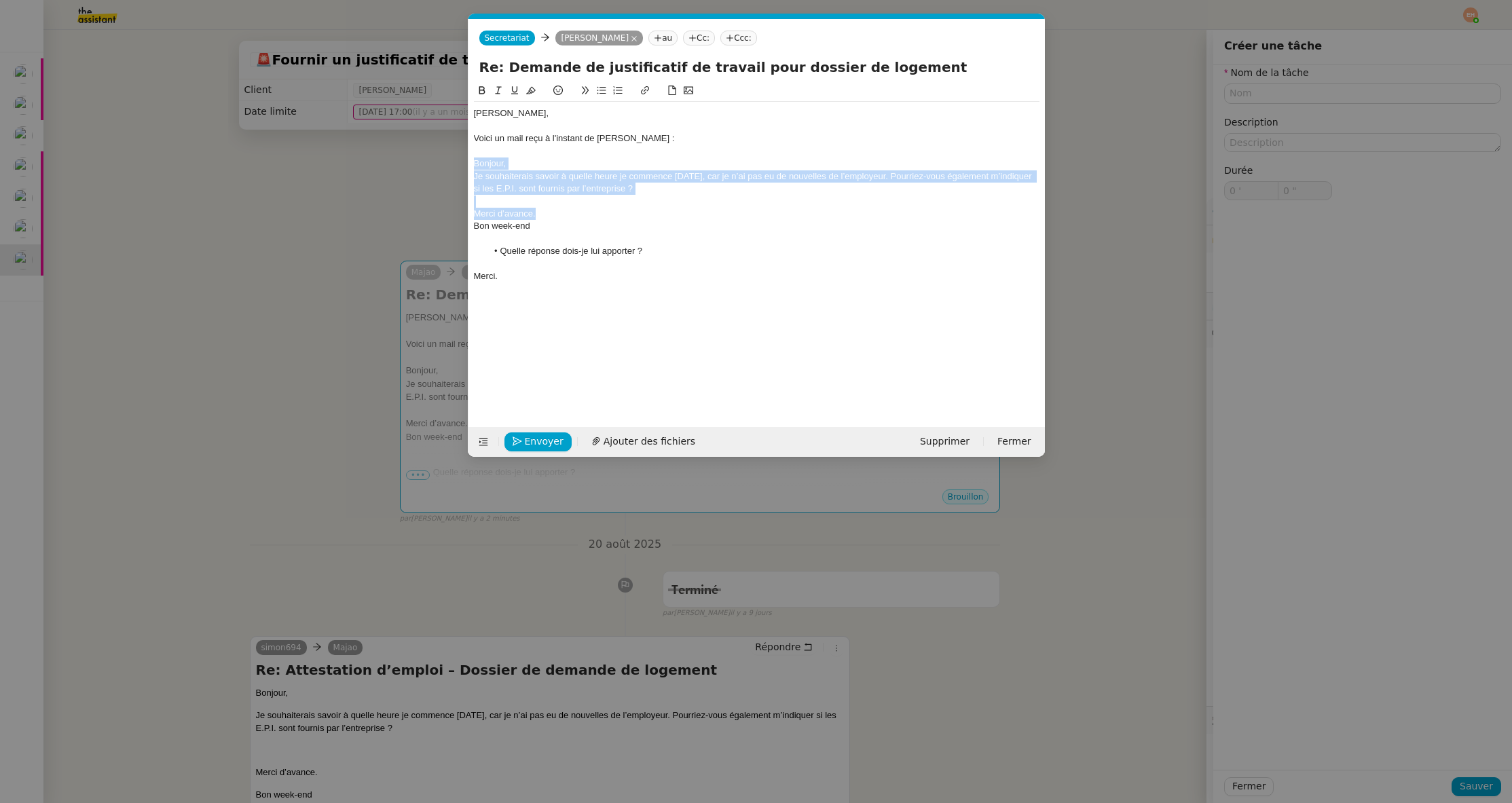
drag, startPoint x: 577, startPoint y: 213, endPoint x: 501, endPoint y: 181, distance: 82.5
click at [470, 158] on nz-spin "[PERSON_NAME], Voici un mail reçu à l'instant de [PERSON_NAME] : [PERSON_NAME],…" at bounding box center [756, 247] width 576 height 329
drag, startPoint x: 568, startPoint y: 227, endPoint x: 463, endPoint y: 157, distance: 126.2
click at [463, 158] on nz-modal-container "Service TA - VOYAGE - PROPOSITION GLOBALE A utiliser dans le cadre de propositi…" at bounding box center [756, 402] width 1512 height 803
click at [584, 94] on icon at bounding box center [584, 90] width 9 height 9
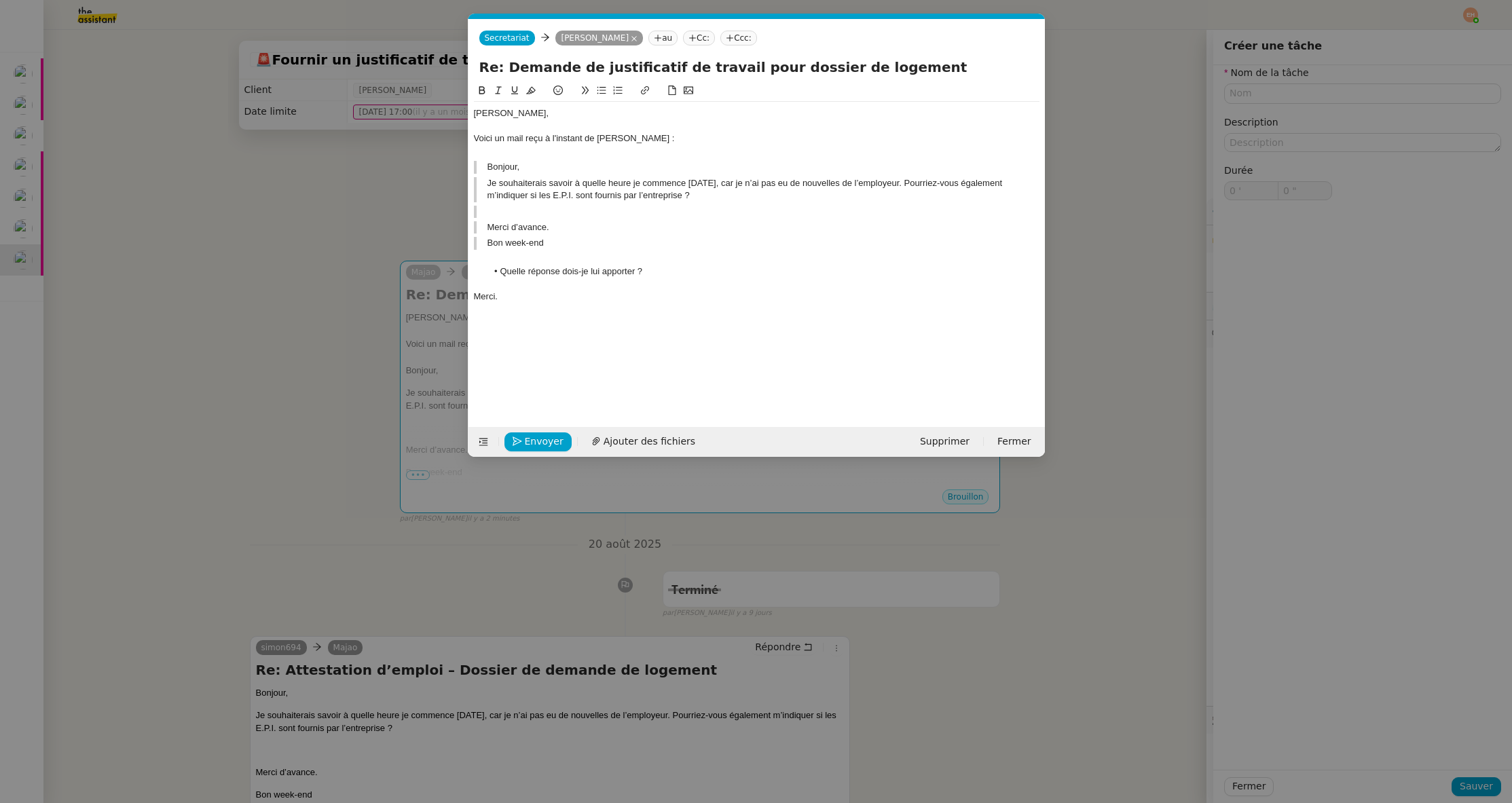
click at [498, 91] on icon at bounding box center [497, 91] width 6 height 8
click at [479, 89] on icon at bounding box center [481, 91] width 6 height 8
click at [504, 141] on div "Voici un mail reçu à l'instant de [PERSON_NAME] :" at bounding box center [756, 138] width 566 height 12
click at [521, 435] on button "Envoyer" at bounding box center [537, 442] width 67 height 19
drag, startPoint x: 546, startPoint y: 230, endPoint x: 463, endPoint y: 164, distance: 106.0
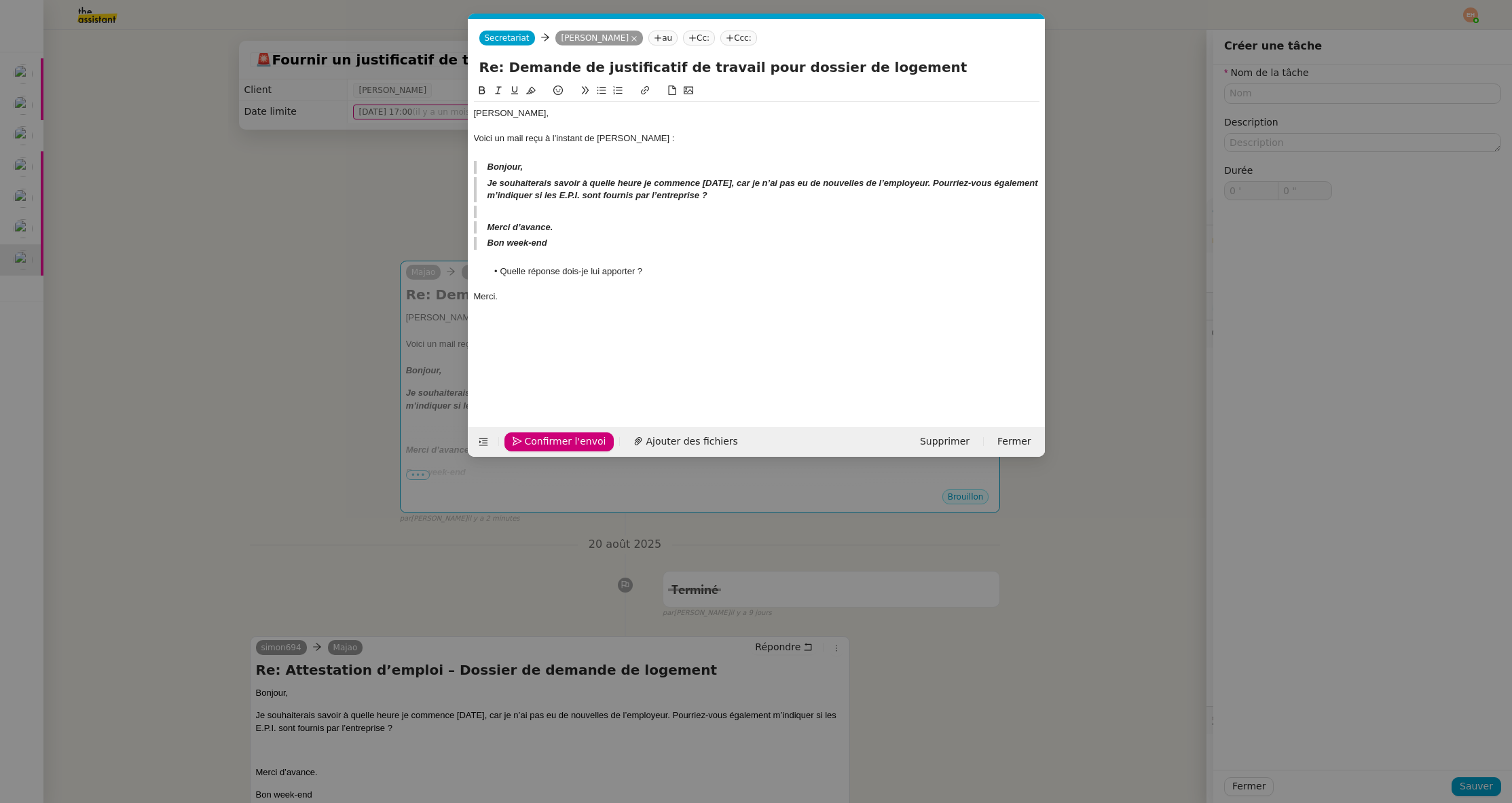
click at [463, 164] on nz-modal-container "Service TA - VOYAGE - PROPOSITION GLOBALE A utiliser dans le cadre de propositi…" at bounding box center [756, 402] width 1512 height 803
drag, startPoint x: 573, startPoint y: 239, endPoint x: 468, endPoint y: 157, distance: 133.2
click at [468, 157] on nz-spin "[PERSON_NAME], Voici un mail reçu à l'instant de [PERSON_NAME] : [PERSON_NAME],…" at bounding box center [756, 247] width 576 height 329
click at [616, 309] on div "[PERSON_NAME], Voici un mail reçu à l'instant de [PERSON_NAME] : [PERSON_NAME],…" at bounding box center [756, 244] width 566 height 323
click at [529, 439] on span "Envoyer" at bounding box center [545, 441] width 39 height 15
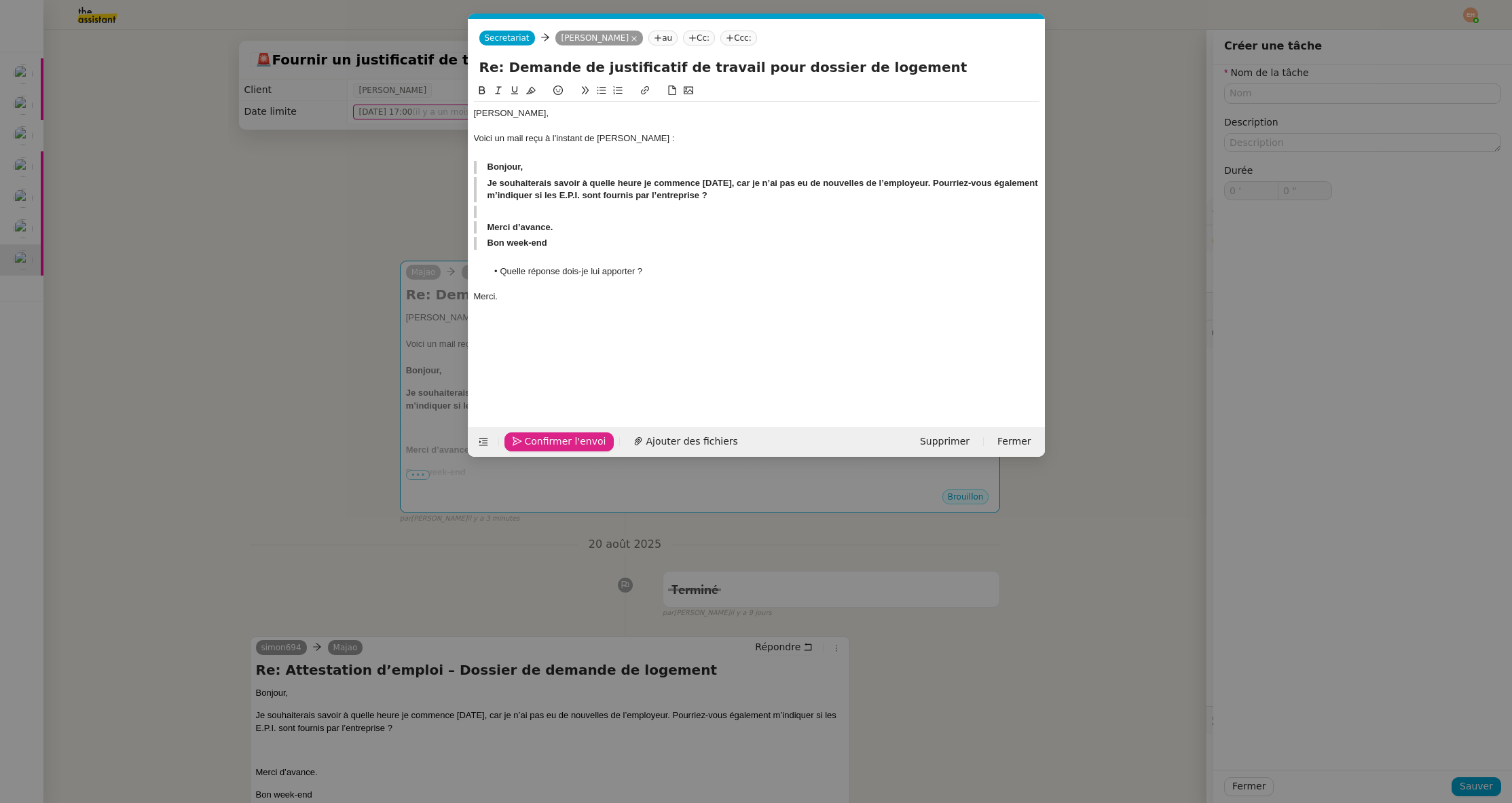
click at [529, 439] on span "Confirmer l'envoi" at bounding box center [566, 441] width 81 height 15
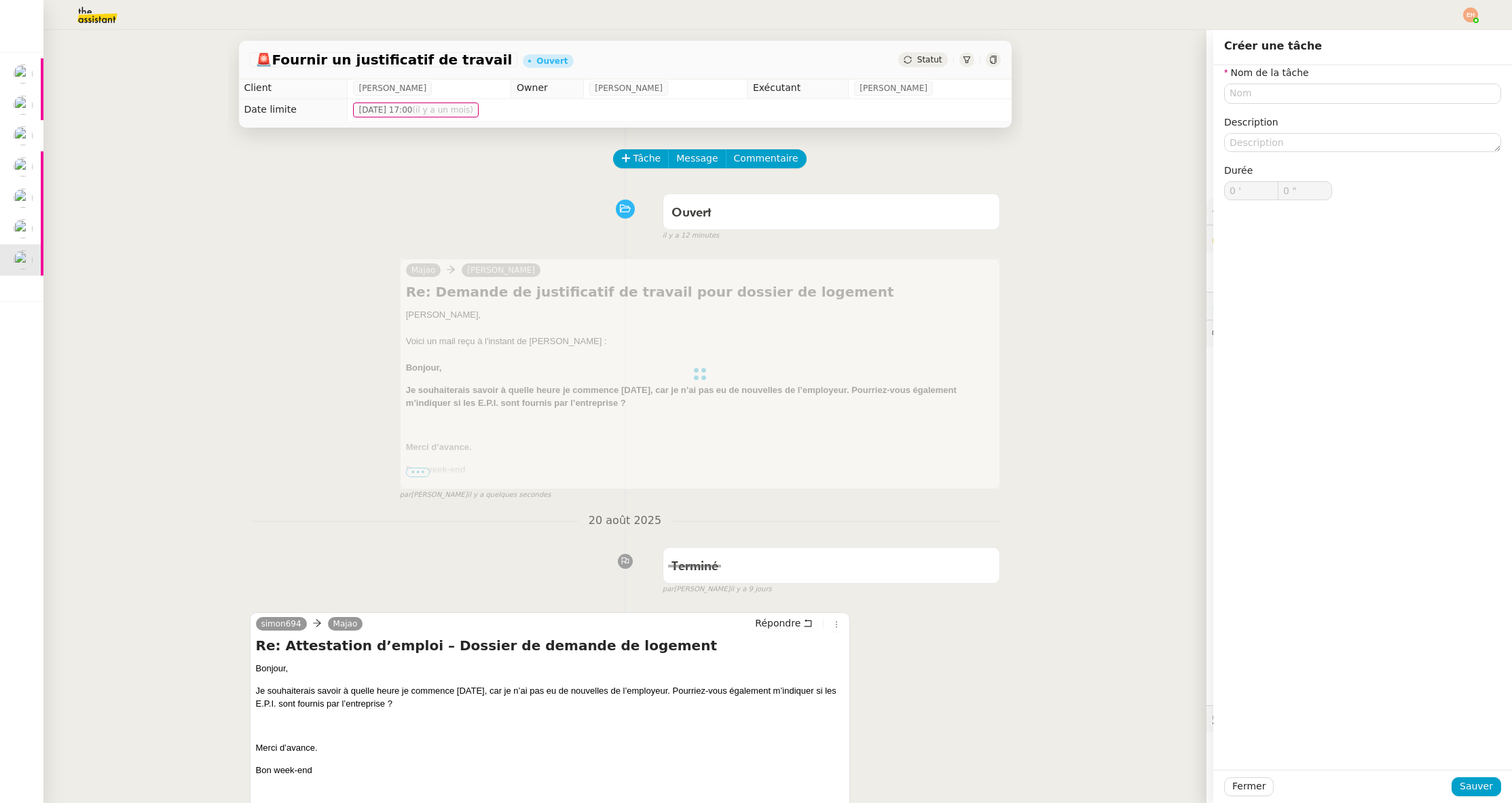
scroll to position [0, 0]
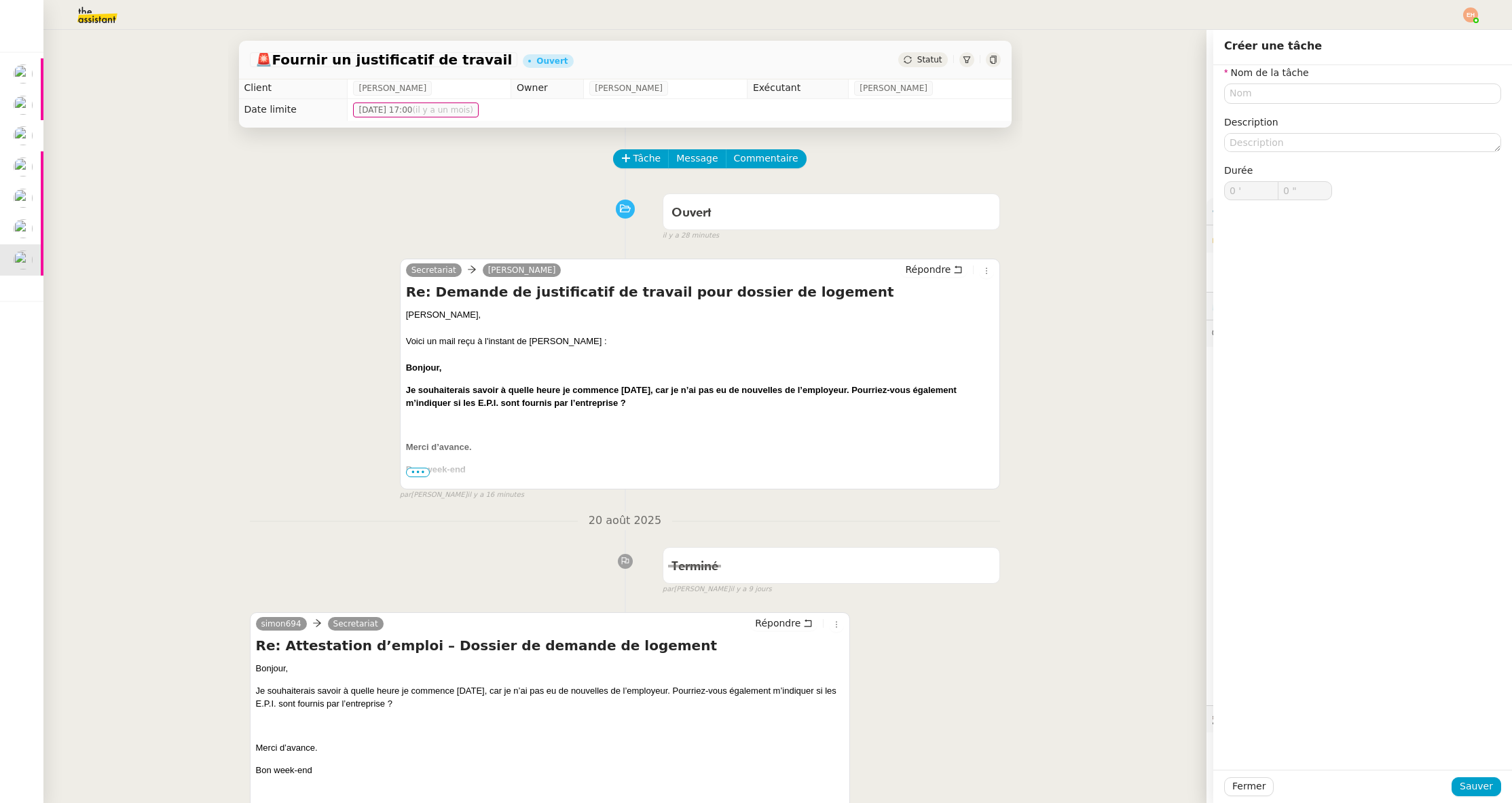
type input "0 '"
type input "0 ""
